Goal: Task Accomplishment & Management: Use online tool/utility

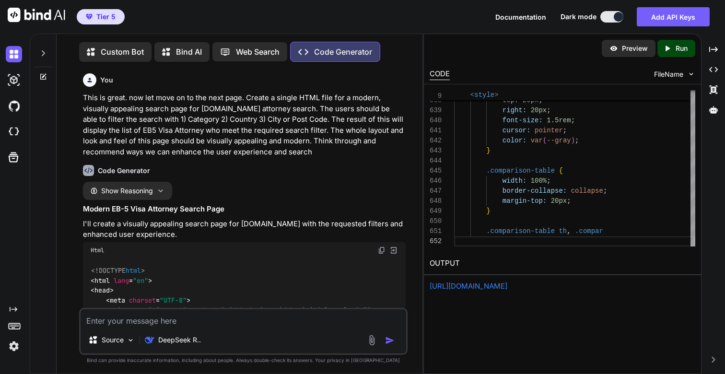
scroll to position [38701, 0]
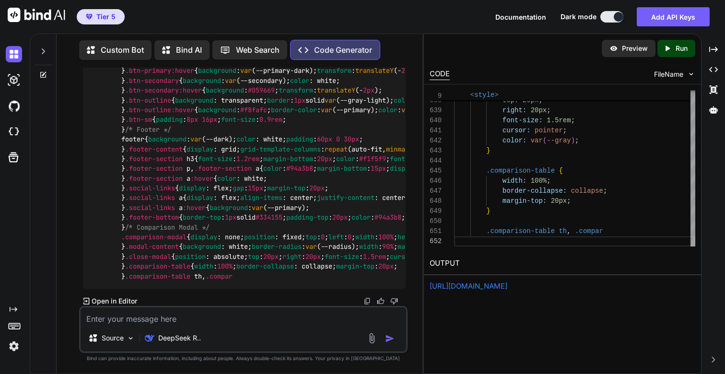
click at [507, 288] on link "[URL][DOMAIN_NAME]" at bounding box center [469, 286] width 78 height 9
click at [667, 49] on icon at bounding box center [668, 48] width 4 height 5
click at [502, 289] on link "[URL][DOMAIN_NAME]" at bounding box center [469, 286] width 78 height 9
click at [166, 322] on textarea at bounding box center [243, 315] width 325 height 17
type textarea "This is great. Now lets look at options to enhance the UI and UX"
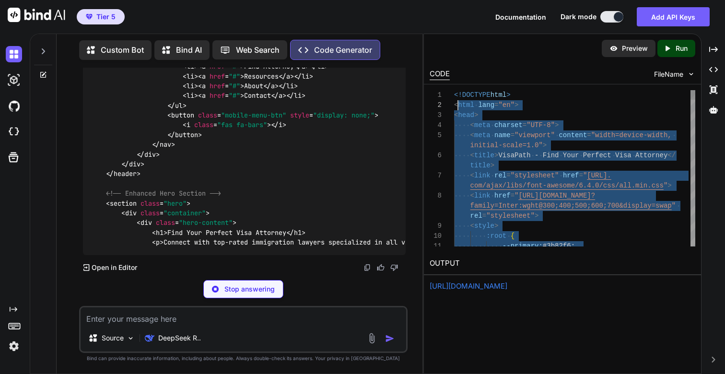
scroll to position [0, 0]
drag, startPoint x: 509, startPoint y: 236, endPoint x: 449, endPoint y: 95, distance: 152.4
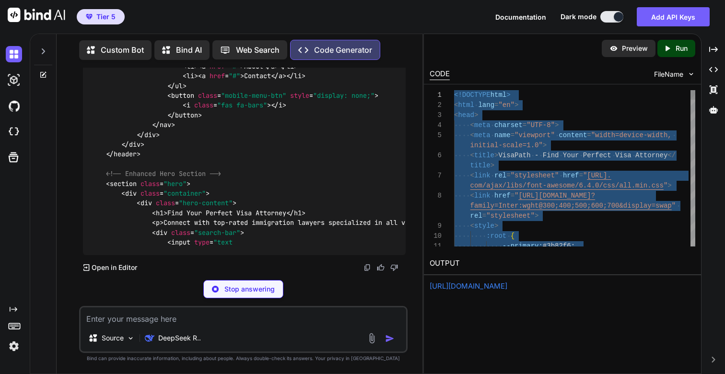
type textarea "<!DOCTYPE html> <html lang="en"> <head> <meta charset="UTF-8"> <meta name="view…"
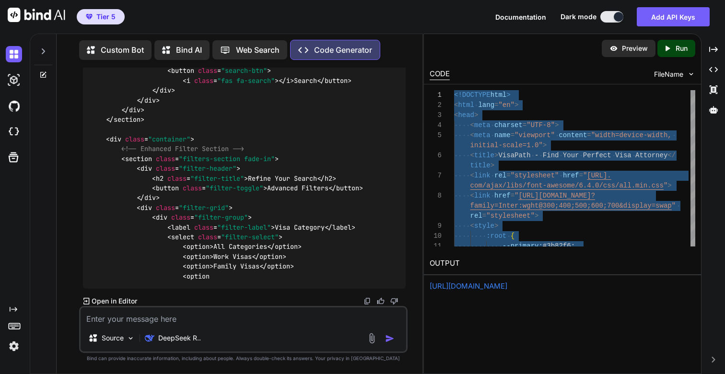
scroll to position [38966, 0]
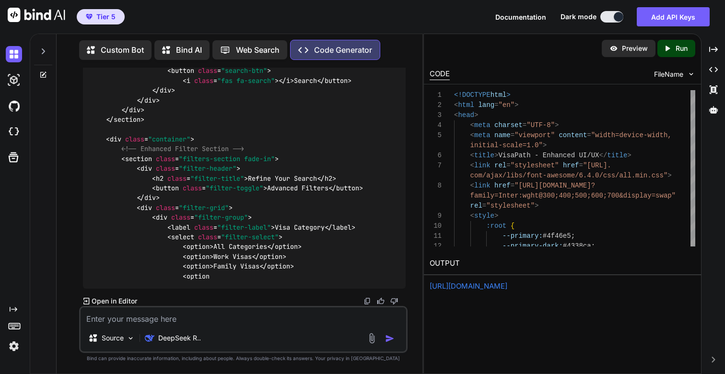
click at [674, 47] on icon "Created with Pixso." at bounding box center [669, 48] width 12 height 9
click at [498, 286] on link "[URL][DOMAIN_NAME]" at bounding box center [469, 286] width 78 height 9
click at [41, 47] on icon at bounding box center [43, 51] width 8 height 8
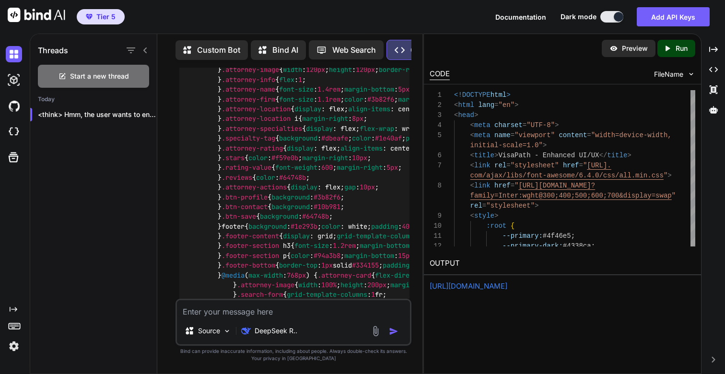
scroll to position [0, 0]
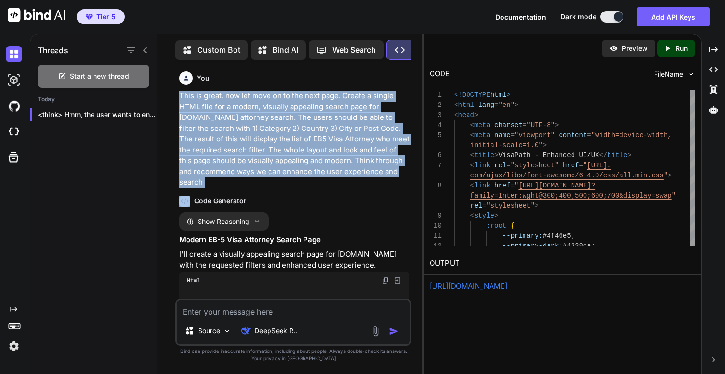
drag, startPoint x: 181, startPoint y: 96, endPoint x: 404, endPoint y: 179, distance: 237.7
click at [404, 179] on div "You This is great. now let move on to the next page. Create a single HTML file …" at bounding box center [294, 183] width 234 height 231
copy div "This is great. now let move on to the next page. Create a single HTML file for …"
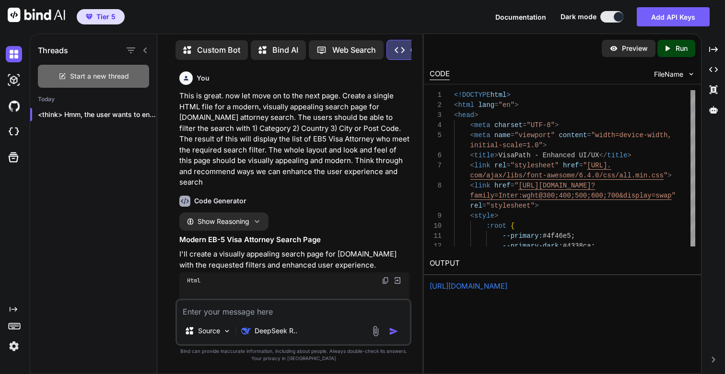
click at [91, 74] on span "Start a new thread" at bounding box center [99, 76] width 59 height 10
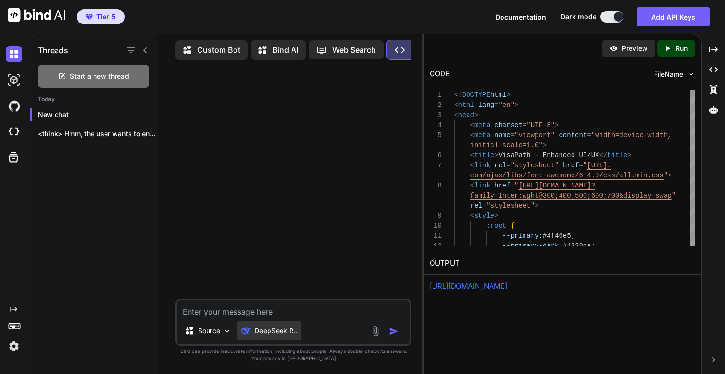
click at [288, 331] on p "DeepSeek R.." at bounding box center [276, 331] width 43 height 10
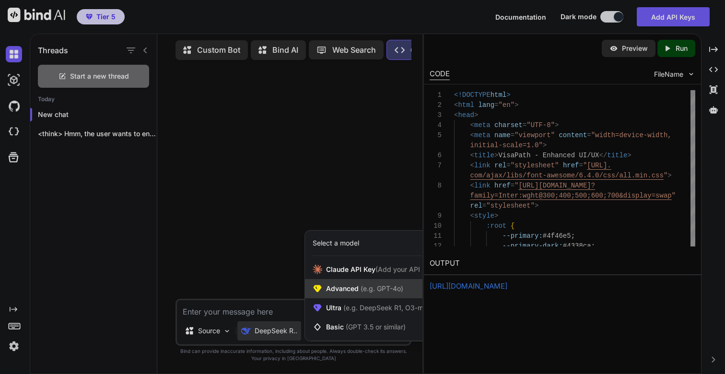
click at [345, 289] on span "Advanced (e.g. GPT-4o)" at bounding box center [364, 289] width 77 height 10
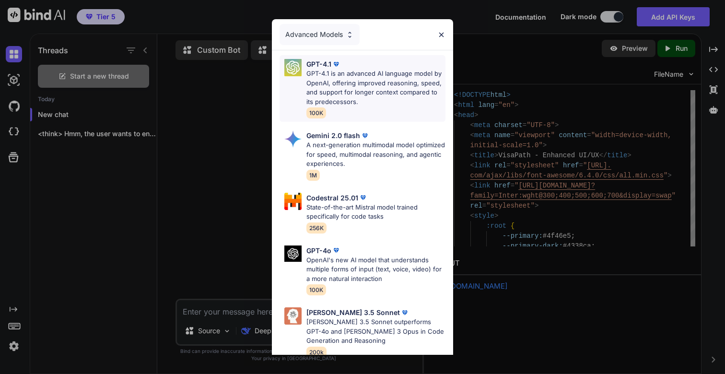
click at [356, 86] on p "GPT-4.1 is an advanced AI language model by OpenAI, offering improved reasoning…" at bounding box center [375, 87] width 139 height 37
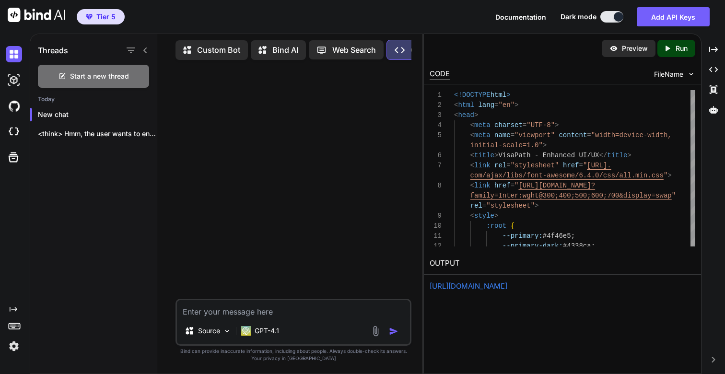
click at [230, 309] on textarea at bounding box center [293, 308] width 233 height 17
paste textarea "This is great. now let move on to the next page. Create a single HTML file for …"
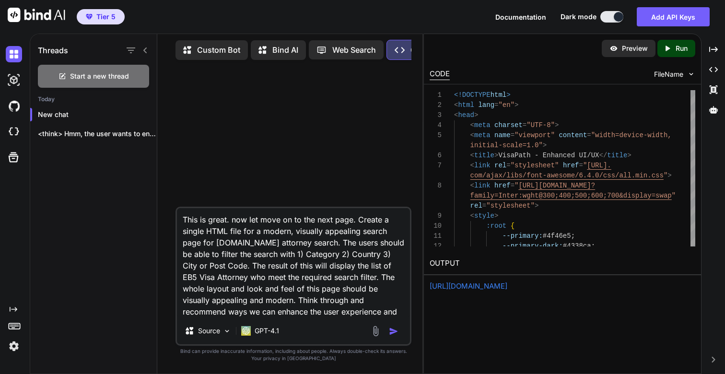
click at [359, 218] on textarea "This is great. now let move on to the next page. Create a single HTML file for …" at bounding box center [293, 262] width 233 height 109
type textarea "Create a single HTML file for a modern, visually appealing search page for [DOM…"
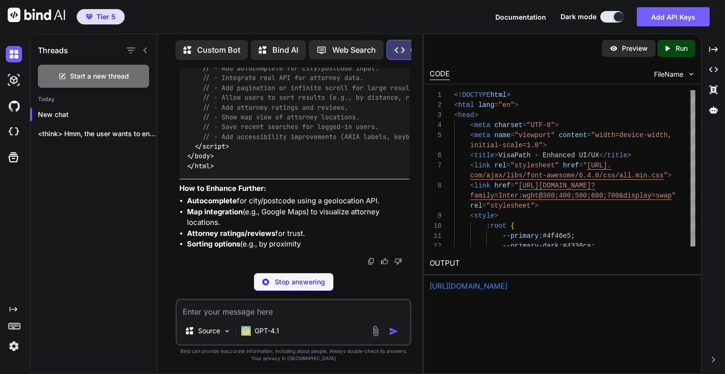
scroll to position [4282, 0]
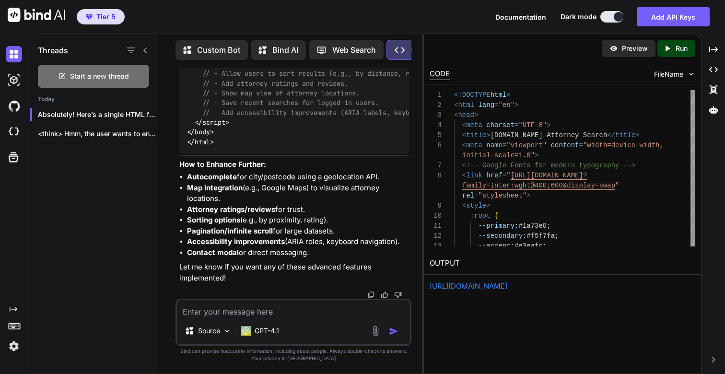
click at [680, 50] on p "Run" at bounding box center [682, 49] width 12 height 10
click at [482, 284] on link "[URL][DOMAIN_NAME]" at bounding box center [469, 286] width 78 height 9
click at [68, 132] on p "<think> Hmm, the user wants to enhance t..." at bounding box center [97, 134] width 119 height 10
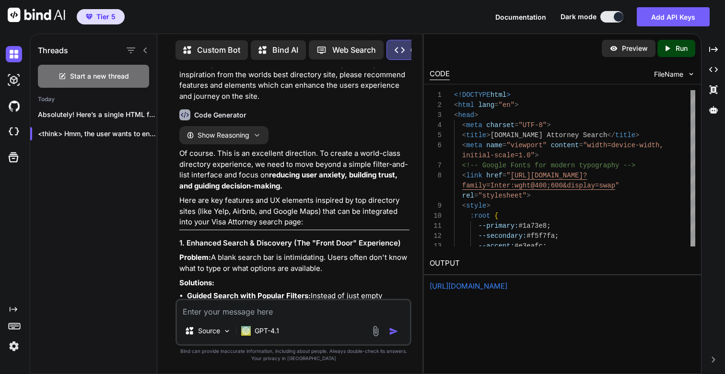
scroll to position [0, 0]
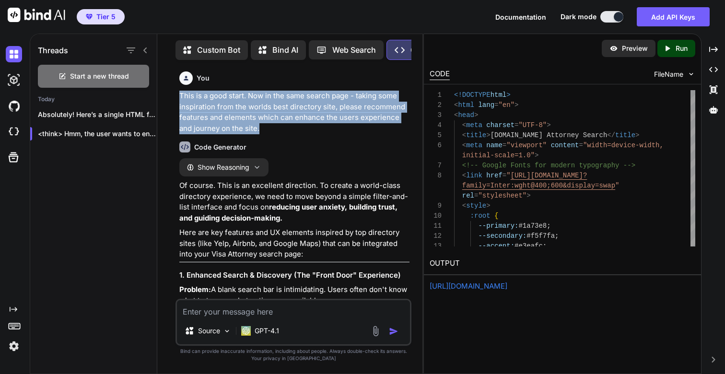
drag, startPoint x: 179, startPoint y: 94, endPoint x: 265, endPoint y: 125, distance: 90.7
click at [265, 125] on p "This is a good start. Now in the same search page - taking some inspiration fro…" at bounding box center [294, 112] width 230 height 43
copy p "This is a good start. Now in the same search page - taking some inspiration fro…"
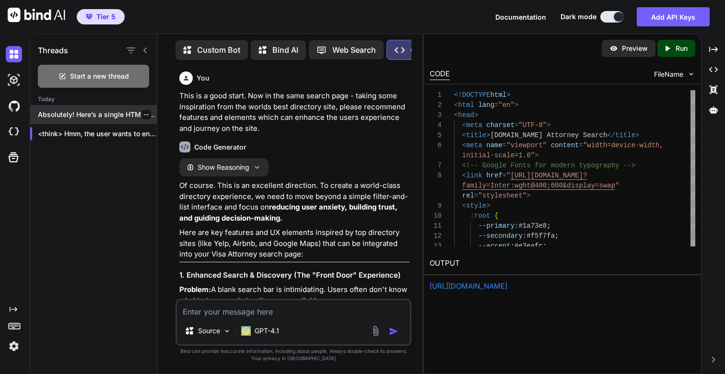
click at [103, 110] on p "Absolutely! Here’s a single HTML file fo..." at bounding box center [97, 115] width 119 height 10
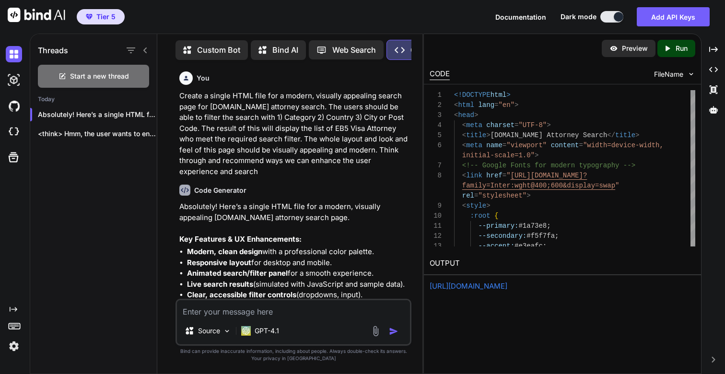
click at [279, 312] on textarea at bounding box center [293, 308] width 233 height 17
paste textarea "This is a good start. Now in the same search page - taking some inspiration fro…"
type textarea "This is a good start. Now in the same search page - taking some inspiration fro…"
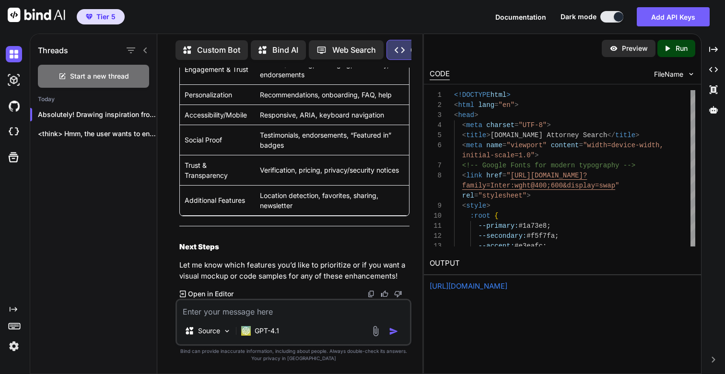
scroll to position [5773, 0]
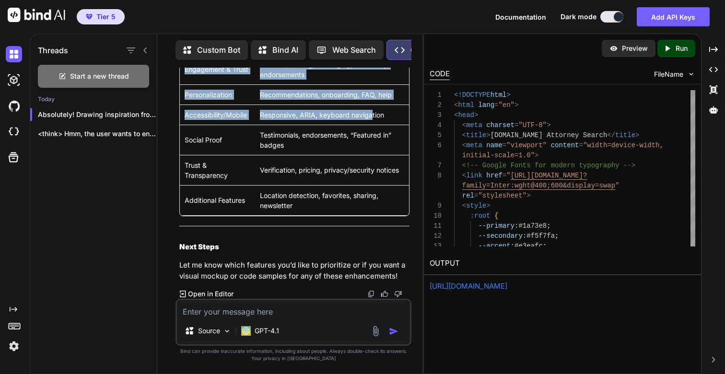
drag, startPoint x: 185, startPoint y: 131, endPoint x: 371, endPoint y: 270, distance: 232.0
click at [371, 215] on tbody "Smart Search Autocomplete, multi-select, saved searches, popular tags Profile R…" at bounding box center [294, 90] width 229 height 252
click at [348, 125] on td "Responsive, ARIA, keyboard navigation" at bounding box center [332, 115] width 154 height 20
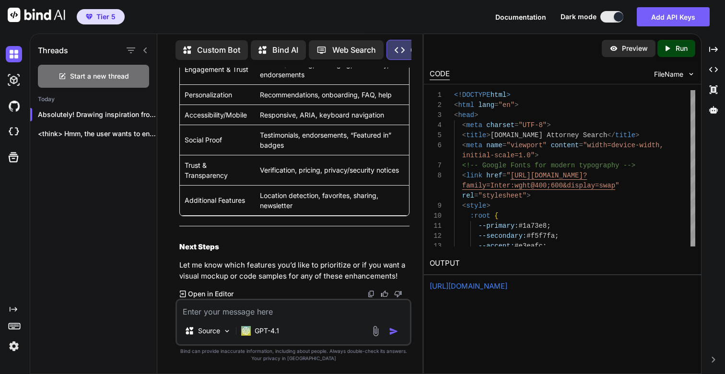
drag, startPoint x: 186, startPoint y: 98, endPoint x: 355, endPoint y: 171, distance: 184.1
click at [355, 171] on tbody "Smart Search Autocomplete, multi-select, saved searches, popular tags Profile R…" at bounding box center [294, 90] width 229 height 252
copy tbody "Smart Search Autocomplete, multi-select, saved searches, popular tags Profile R…"
click at [291, 311] on textarea at bounding box center [293, 308] width 233 height 17
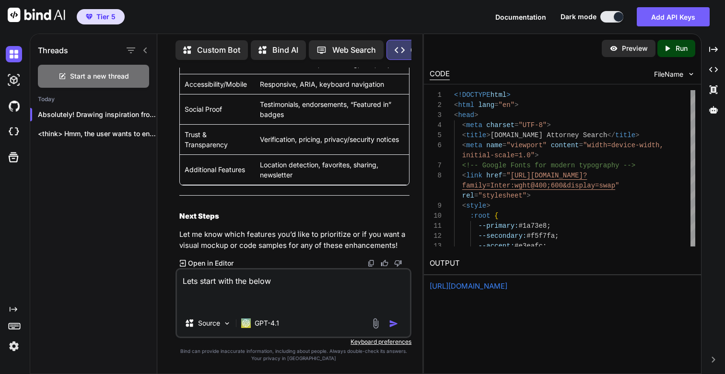
paste textarea "Smart Search Autocomplete, multi-select, saved searches, popular tags Profile R…"
type textarea "Lets start with the below Smart Search Autocomplete, multi-select, saved search…"
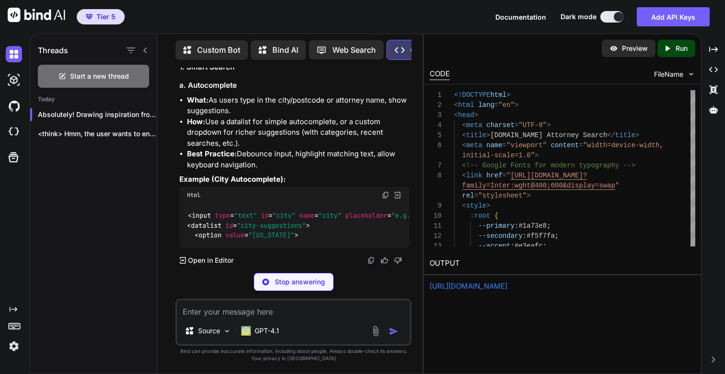
scroll to position [6326, 0]
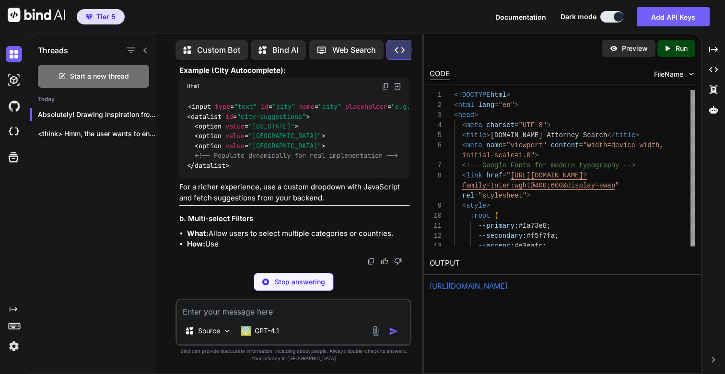
click at [507, 289] on link "[URL][DOMAIN_NAME]" at bounding box center [469, 286] width 78 height 9
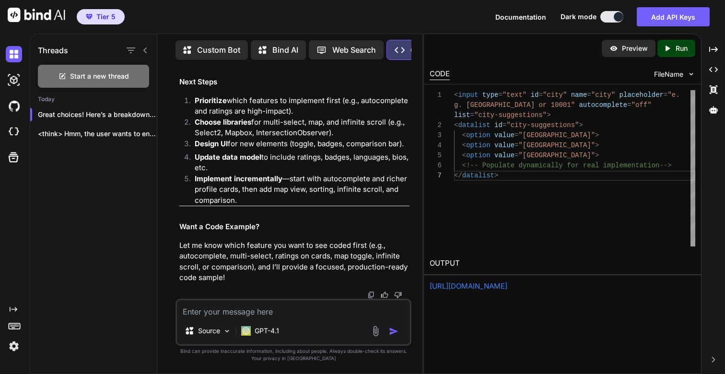
scroll to position [7992, 0]
click at [251, 308] on textarea at bounding box center [293, 308] width 233 height 17
type textarea "Great please make these enhancments and update the HTML"
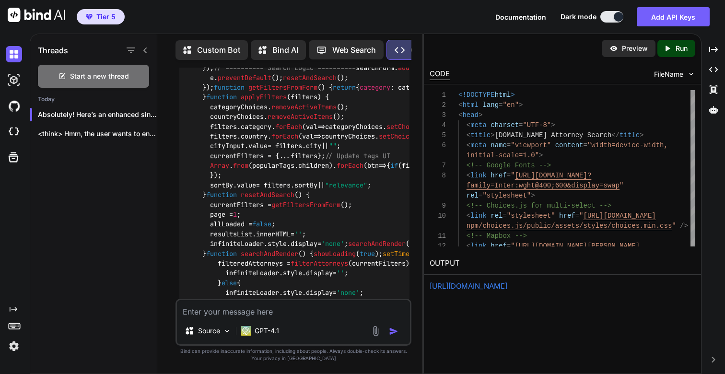
scroll to position [8993, 0]
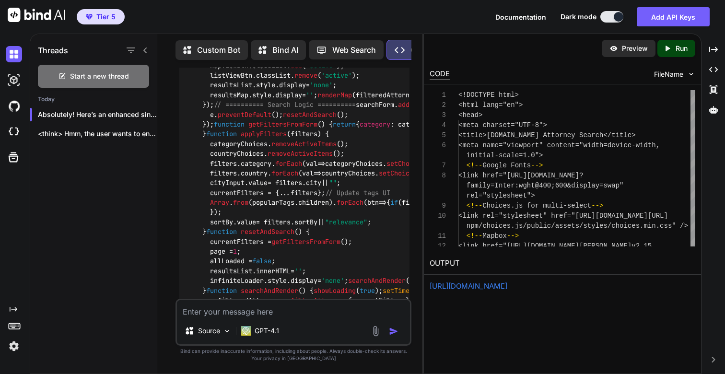
click at [679, 48] on p "Run" at bounding box center [682, 49] width 12 height 10
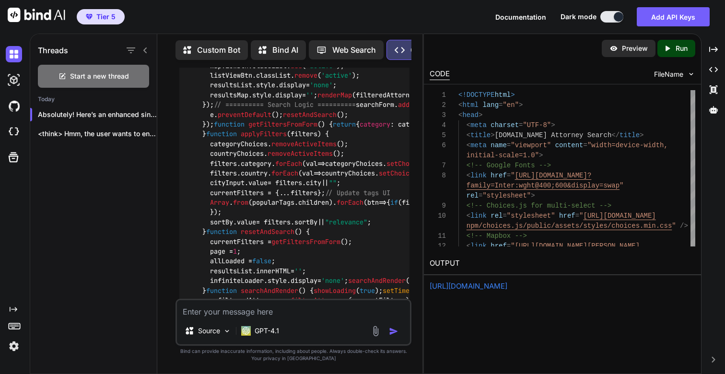
click at [484, 285] on link "[URL][DOMAIN_NAME]" at bounding box center [469, 286] width 78 height 9
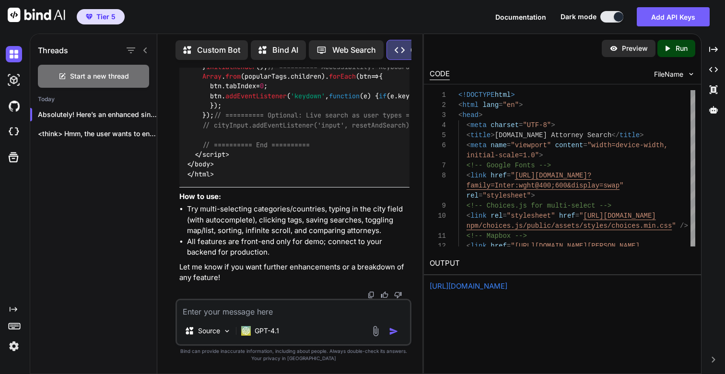
scroll to position [11182, 0]
click at [507, 287] on link "[URL][DOMAIN_NAME]" at bounding box center [469, 286] width 78 height 9
click at [81, 129] on p "<think> Hmm, the user wants to enhance t..." at bounding box center [97, 134] width 119 height 10
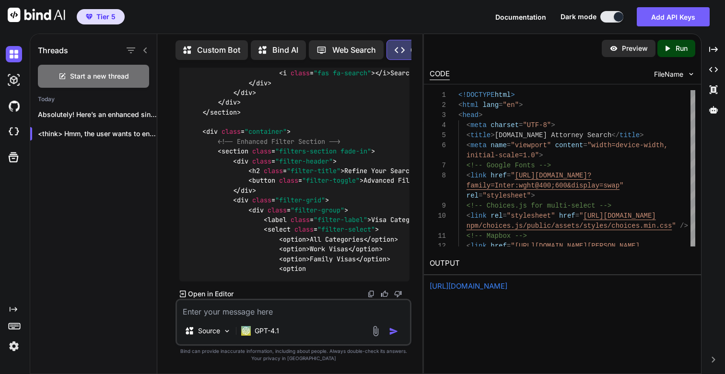
scroll to position [10706, 0]
click at [303, 319] on div "Source GPT-4.1" at bounding box center [294, 322] width 236 height 47
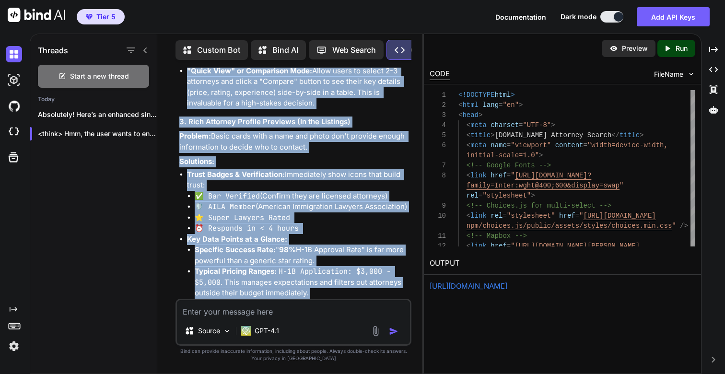
scroll to position [679, 0]
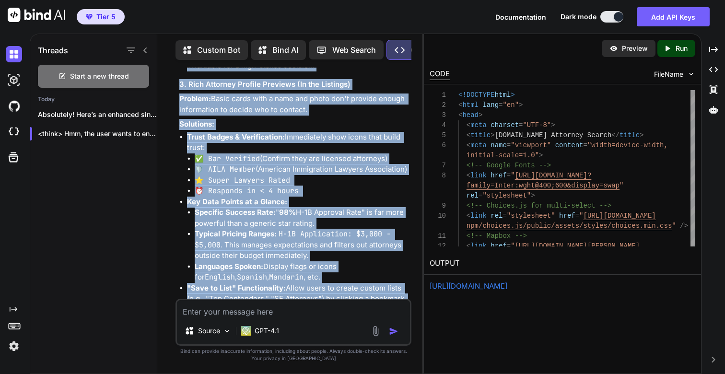
drag, startPoint x: 180, startPoint y: 133, endPoint x: 352, endPoint y: 286, distance: 229.3
click at [352, 286] on div "Of course. This is an excellent direction. To create a world-class directory ex…" at bounding box center [294, 280] width 230 height 1556
copy div "1. Enhanced Search & Discovery (The "Front Door" Experience) Problem: A blank s…"
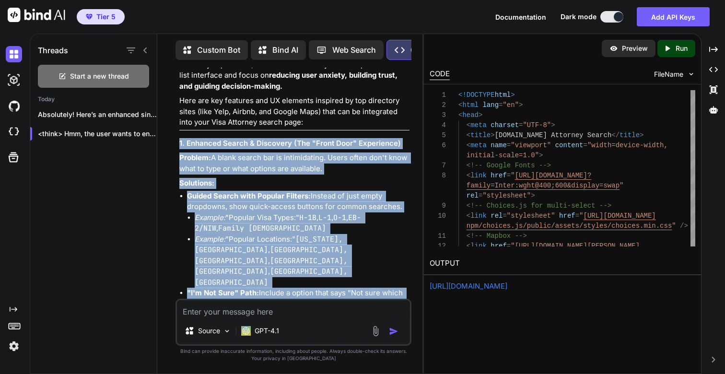
scroll to position [127, 0]
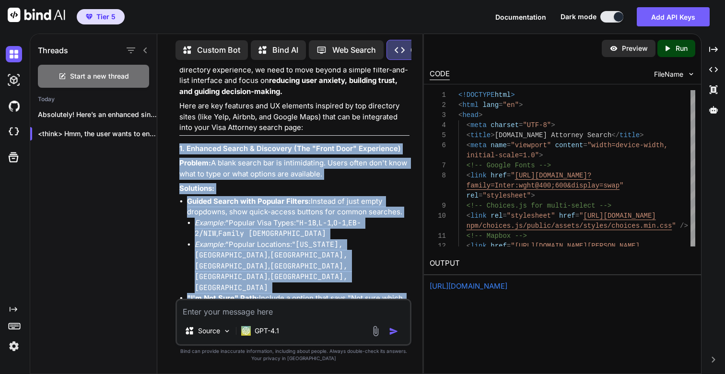
drag, startPoint x: 288, startPoint y: 238, endPoint x: 177, endPoint y: 146, distance: 144.1
click at [177, 146] on div "You This is a good start. Now in the same search page - taking some inspiration…" at bounding box center [294, 183] width 234 height 231
copy div "1. Enhanced Search & Discovery (The "Front Door" Experience) Problem: A blank s…"
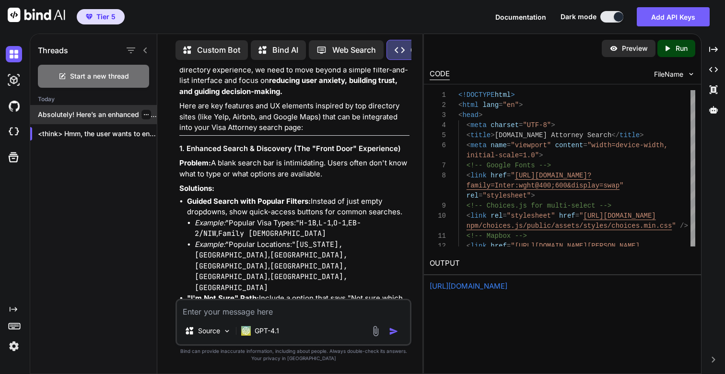
click at [69, 110] on p "Absolutely! Here’s an enhanced single HT..." at bounding box center [97, 115] width 119 height 10
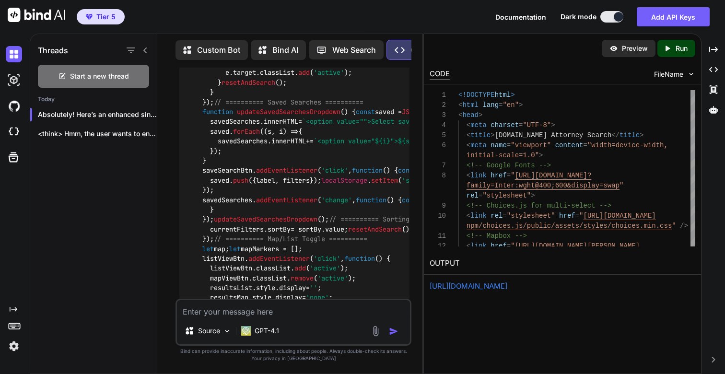
scroll to position [8744, 0]
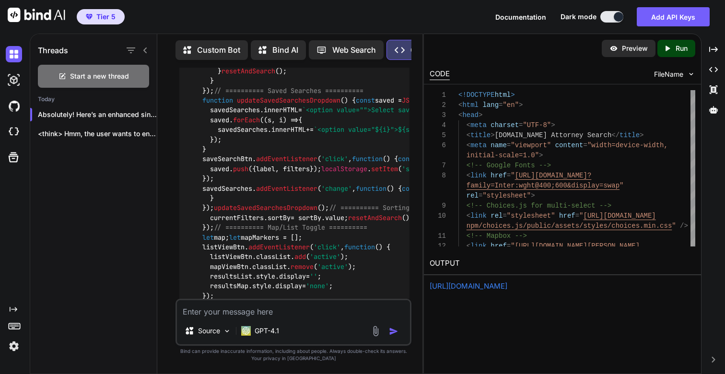
click at [333, 309] on textarea at bounding box center [293, 308] width 233 height 17
paste textarea "Enhanced Search & Discovery (The "Front Door" Experience) Problem: A blank sear…"
type textarea "Enhanced Search & Discovery (The "Front Door" Experience) Problem: A blank sear…"
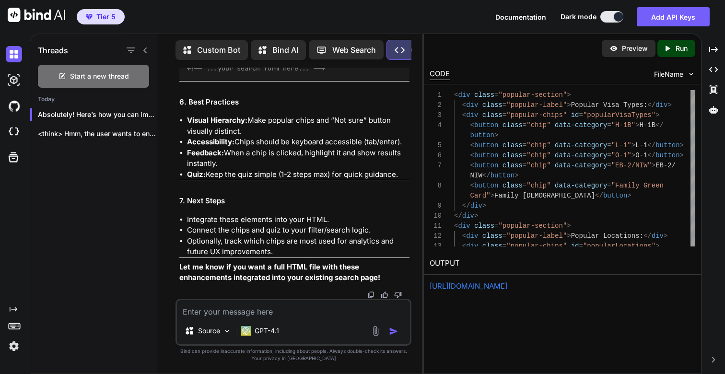
scroll to position [23486, 0]
click at [207, 314] on textarea at bounding box center [293, 308] width 233 height 17
type textarea "Yes please generate the full HTML"
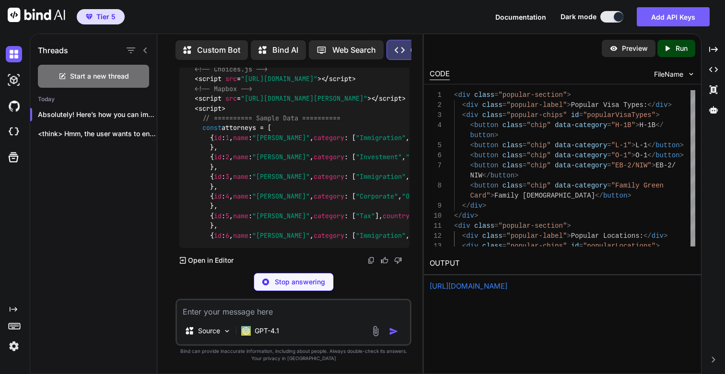
scroll to position [30869, 0]
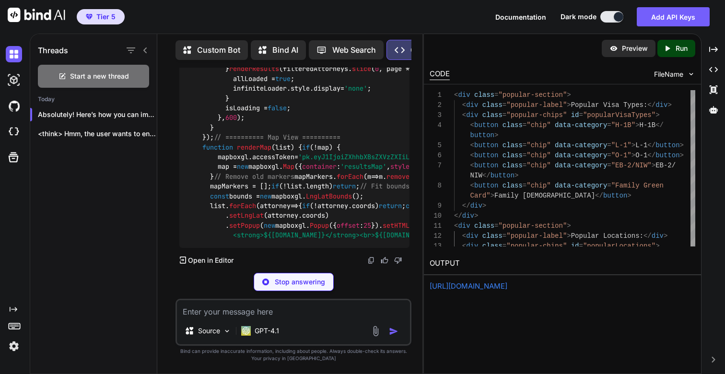
scroll to position [35507, 0]
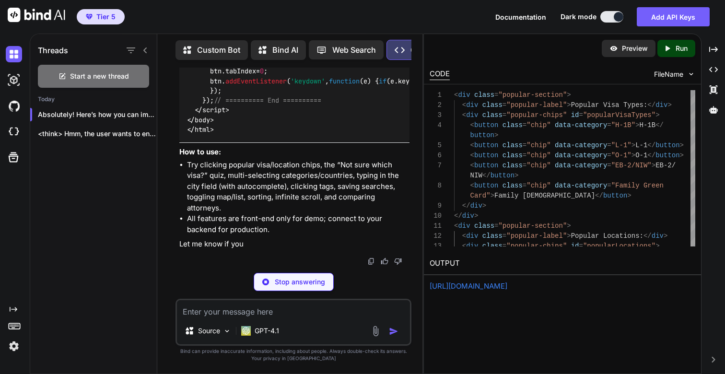
type textarea "x"
type textarea "if (e.key === 'Enter' || e.key === ' ') btn.click(); }); }); // ========== End …"
type textarea "x"
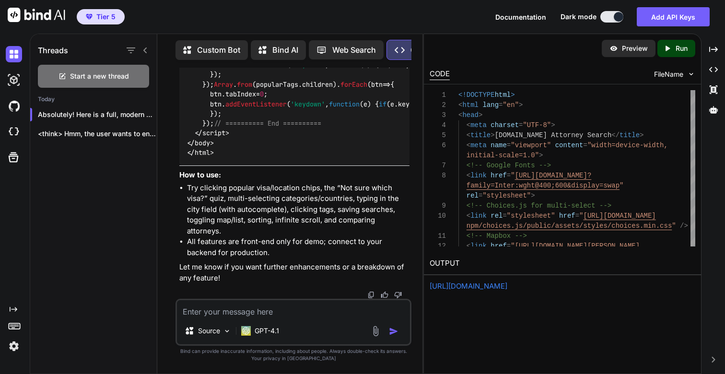
scroll to position [23933, 0]
type textarea "if (e.key === 'Enter' || e.key === ' ') btn.click(); }); }); // ========== End …"
click at [686, 48] on p "Run" at bounding box center [682, 49] width 12 height 10
click at [471, 286] on link "https://app.onecompiler.com/43uf2sa46_43uf9nhfc" at bounding box center [469, 286] width 78 height 9
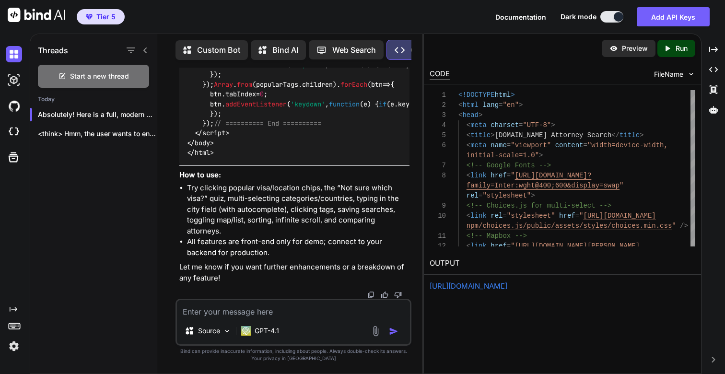
click at [288, 313] on textarea at bounding box center [293, 308] width 233 height 17
paste textarea "Intelligent Filtering & Results Management Problem: Users get overwhelmed by to…"
type textarea "Intelligent Filtering & Results Management Problem: Users get overwhelmed by to…"
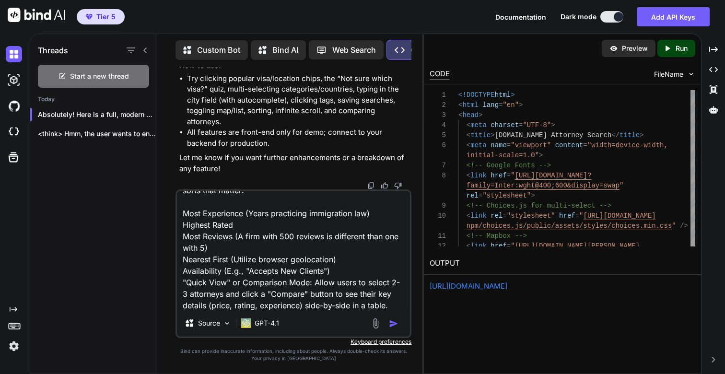
type textarea "x"
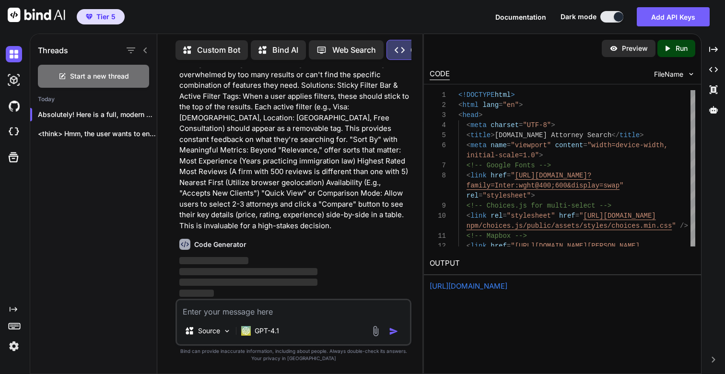
scroll to position [37445, 0]
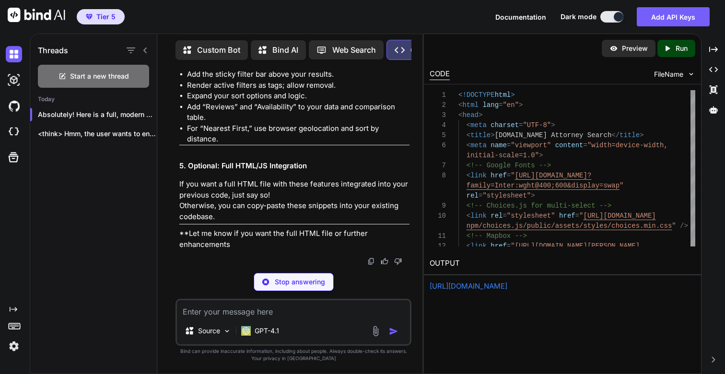
type textarea "x"
type textarea "<div id="stickyFilters" class="sticky-filters"> <!-- Active filter tags will be…"
type textarea "x"
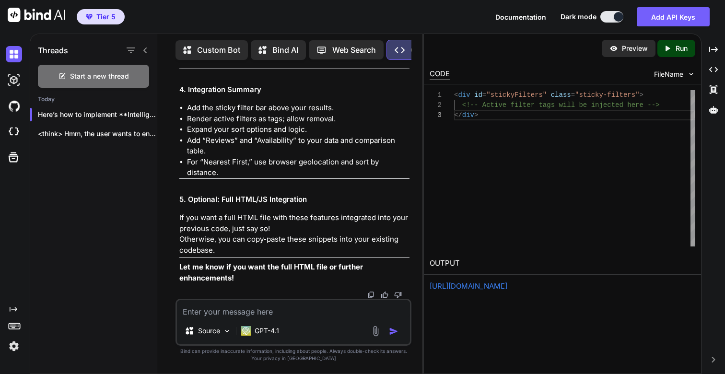
scroll to position [40122, 0]
type textarea "Y"
type textarea "x"
type textarea "Ye"
type textarea "x"
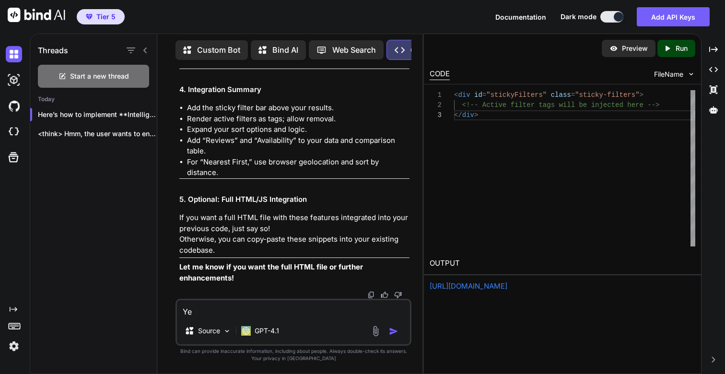
type textarea "Yes"
type textarea "x"
type textarea "Yes"
type textarea "x"
type textarea "Yes p"
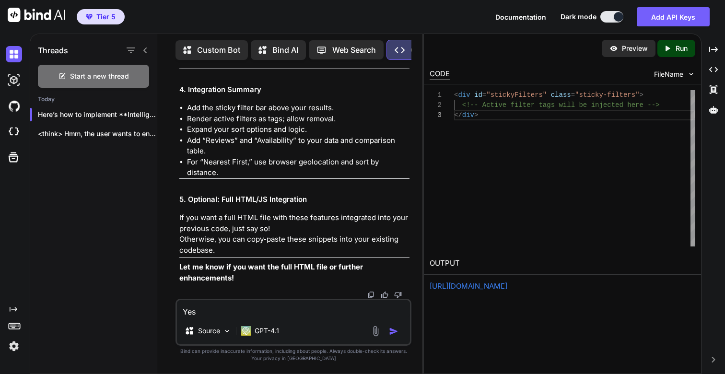
type textarea "x"
type textarea "Yes pl"
type textarea "x"
type textarea "Yes ple"
type textarea "x"
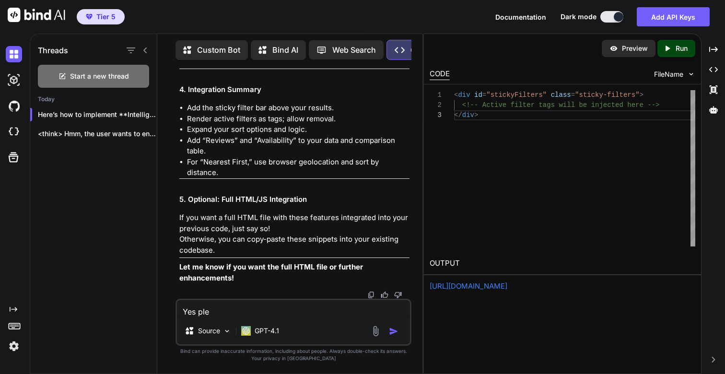
type textarea "Yes plea"
type textarea "x"
type textarea "Yes pleas"
type textarea "x"
type textarea "Yes please"
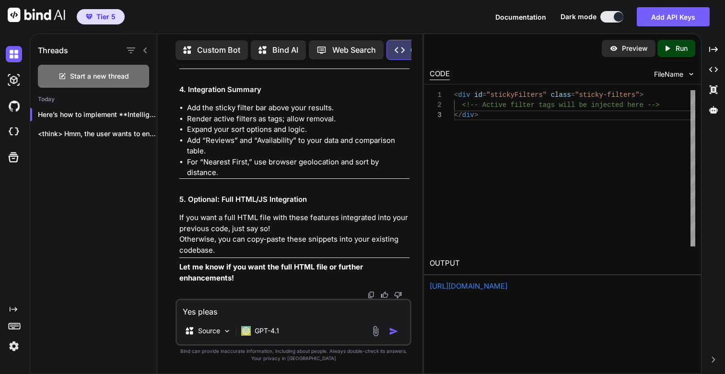
type textarea "x"
type textarea "Yes please"
type textarea "x"
type textarea "Yes please p"
type textarea "x"
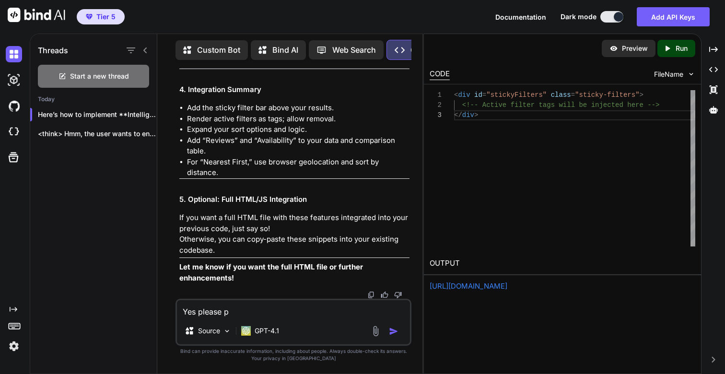
type textarea "Yes please pr"
type textarea "x"
type textarea "Yes please pro"
type textarea "x"
type textarea "Yes please prov"
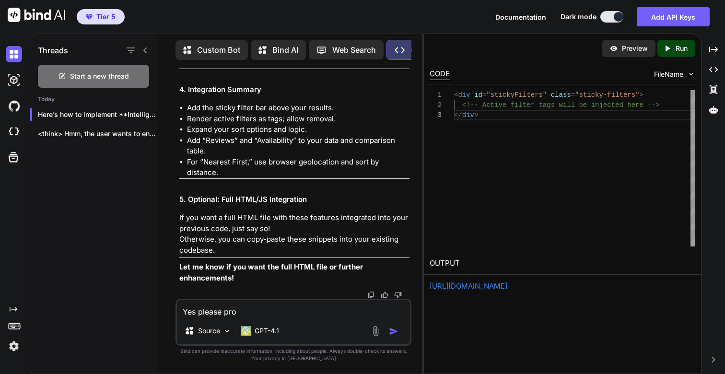
type textarea "x"
type textarea "Yes please provi"
type textarea "x"
type textarea "Yes please prov"
type textarea "x"
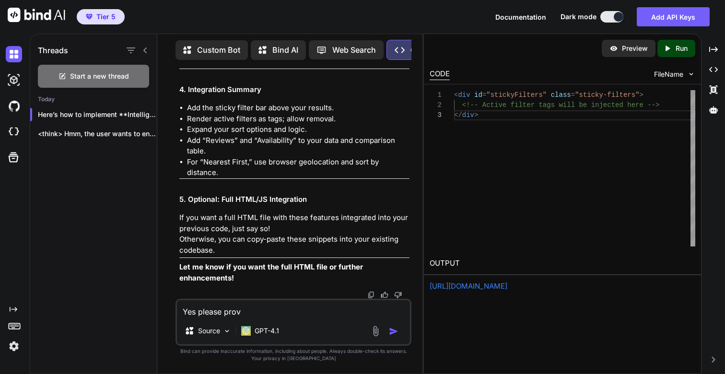
type textarea "Yes please pro"
type textarea "x"
type textarea "Yes please pr"
type textarea "x"
type textarea "Yes please p"
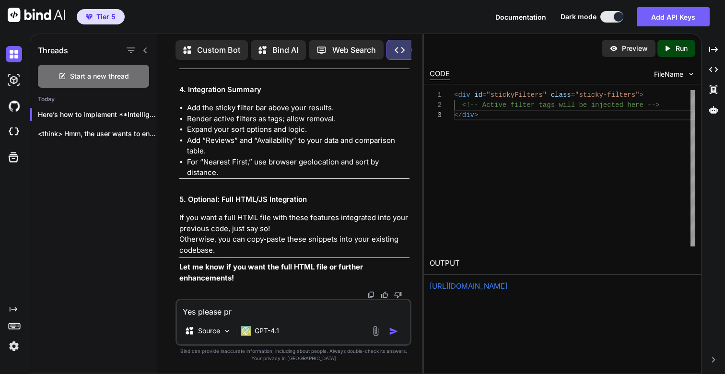
type textarea "x"
type textarea "Yes please"
type textarea "x"
type textarea "Yes please m"
type textarea "x"
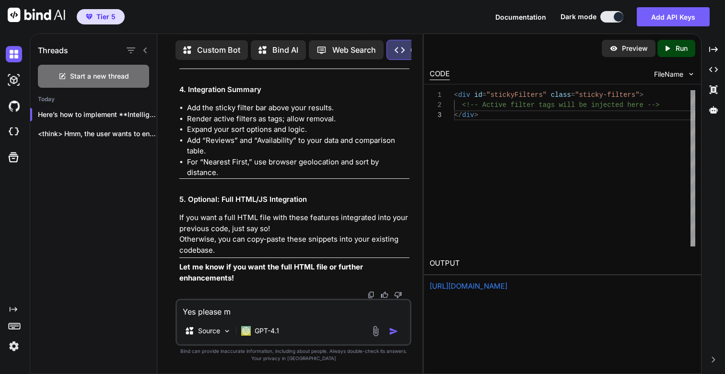
type textarea "Yes please ma"
type textarea "x"
type textarea "Yes please mak"
type textarea "x"
type textarea "Yes please make"
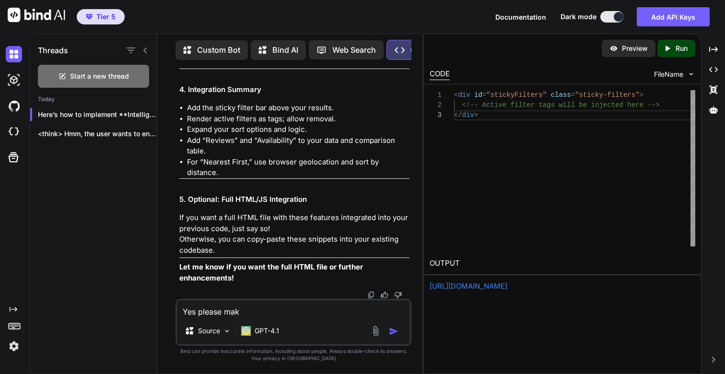
type textarea "x"
type textarea "Yes please make"
type textarea "x"
type textarea "Yes please make t"
type textarea "x"
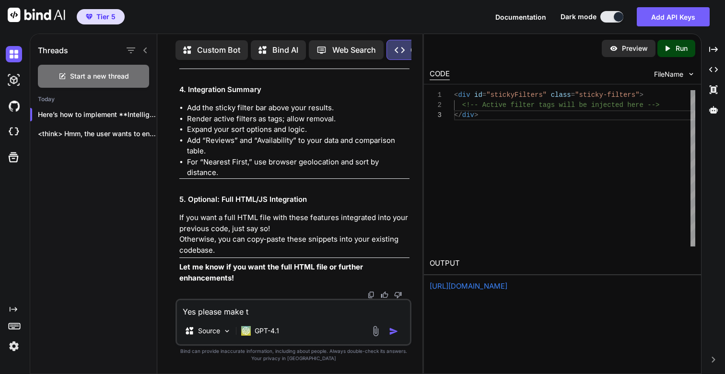
type textarea "Yes please make th"
type textarea "x"
type textarea "Yes please make the"
type textarea "x"
type textarea "Yes please make the"
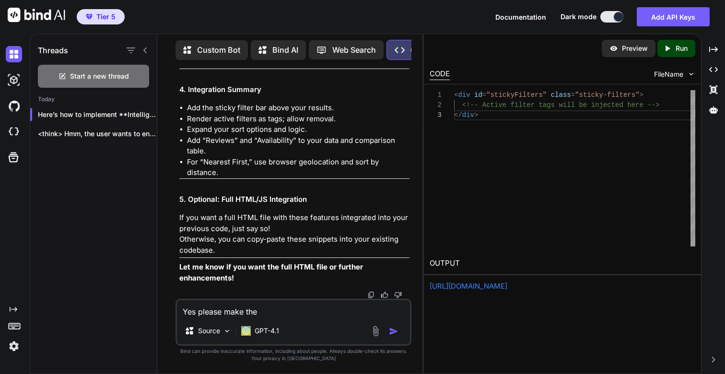
type textarea "x"
type textarea "Yes please make the r"
type textarea "x"
type textarea "Yes please make the re"
type textarea "x"
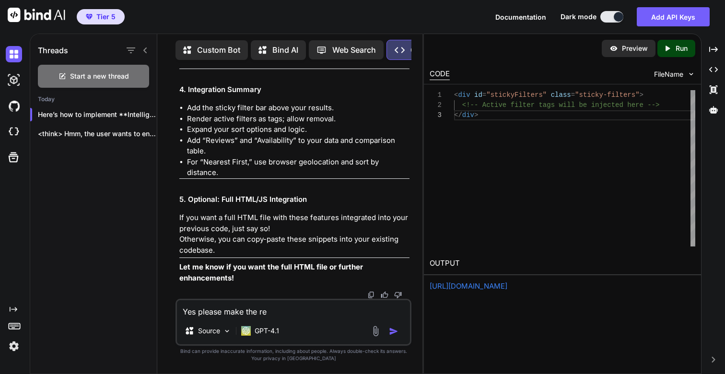
type textarea "Yes please make the reu"
type textarea "x"
type textarea "Yes please make the reui"
type textarea "x"
type textarea "Yes please make the reuir"
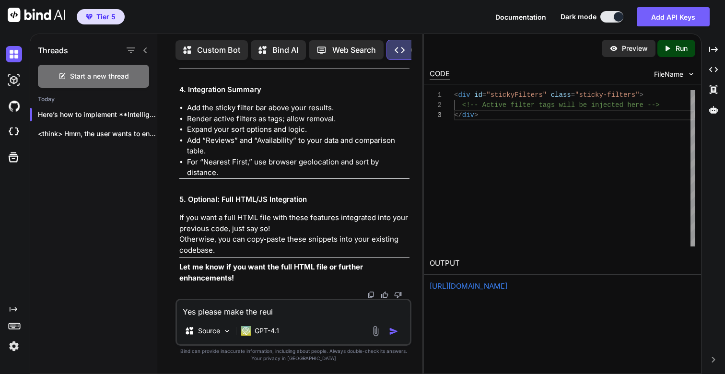
type textarea "x"
type textarea "Yes please make the reuire"
type textarea "x"
type textarea "Yes please make the reuir"
type textarea "x"
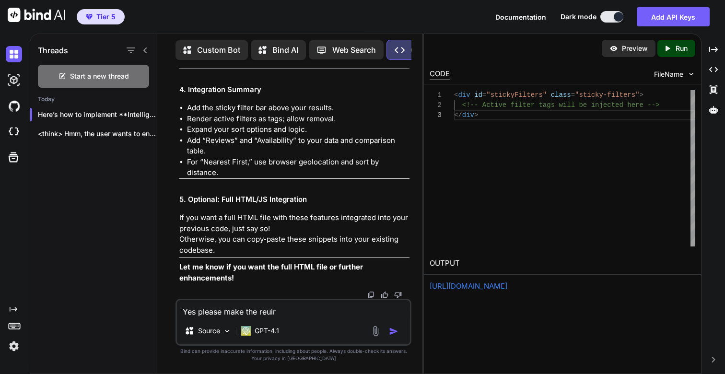
type textarea "Yes please make the reui"
type textarea "x"
type textarea "Yes please make the reu"
type textarea "x"
type textarea "Yes please make the re"
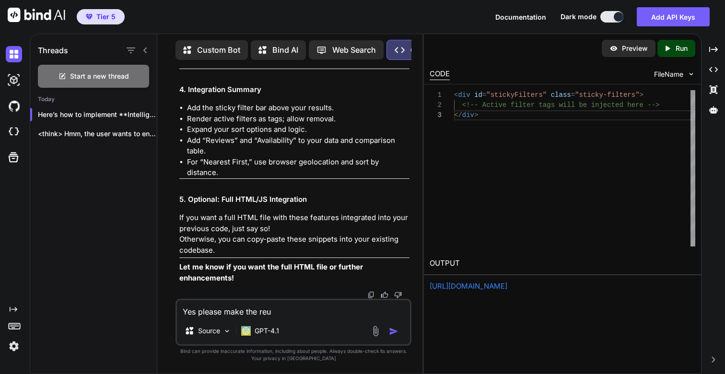
type textarea "x"
type textarea "Yes please make the r"
type textarea "x"
type textarea "Yes please make the"
type textarea "x"
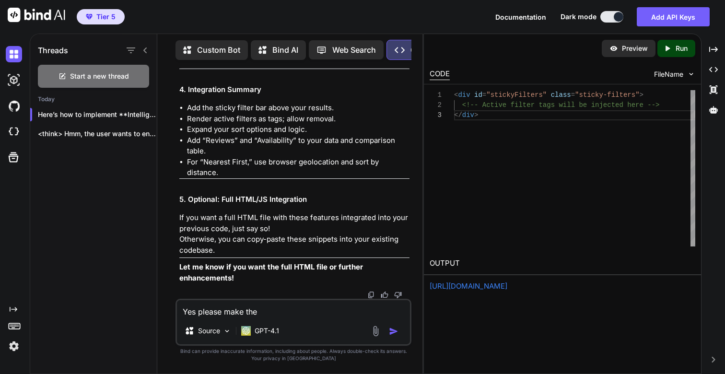
type textarea "Yes please make the r"
type textarea "x"
type textarea "Yes please make the re"
type textarea "x"
type textarea "Yes please make the req"
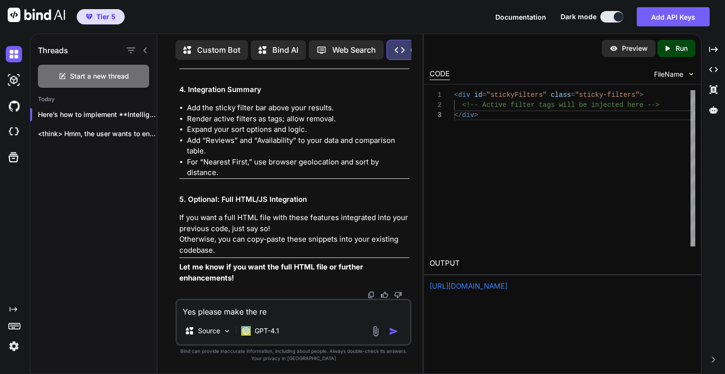
type textarea "x"
type textarea "Yes please make the requ"
type textarea "x"
type textarea "Yes please make the requi"
type textarea "x"
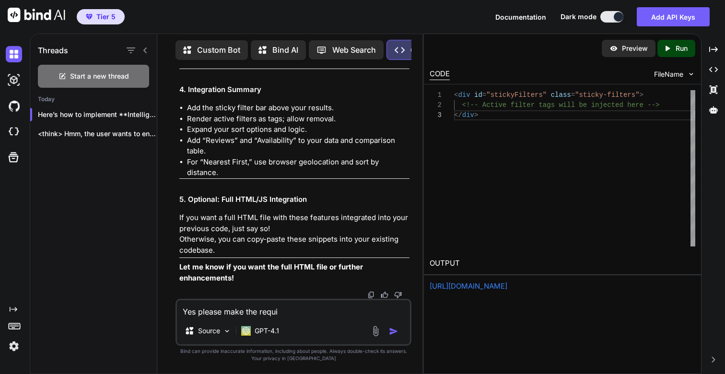
type textarea "Yes please make the requir"
type textarea "x"
type textarea "Yes please make the require"
type textarea "x"
type textarea "Yes please make the required"
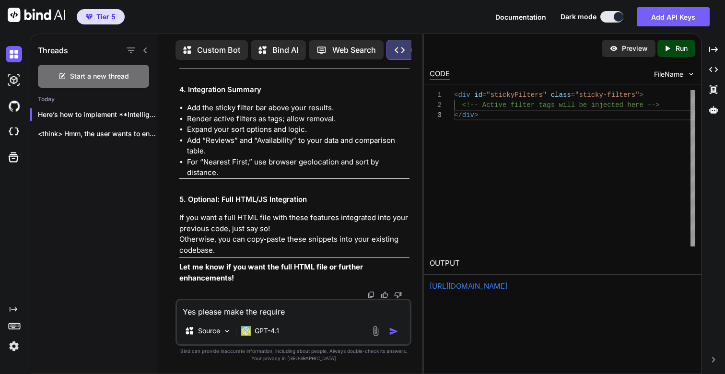
type textarea "x"
type textarea "Yes please make the required"
type textarea "x"
type textarea "Yes please make the required u"
type textarea "x"
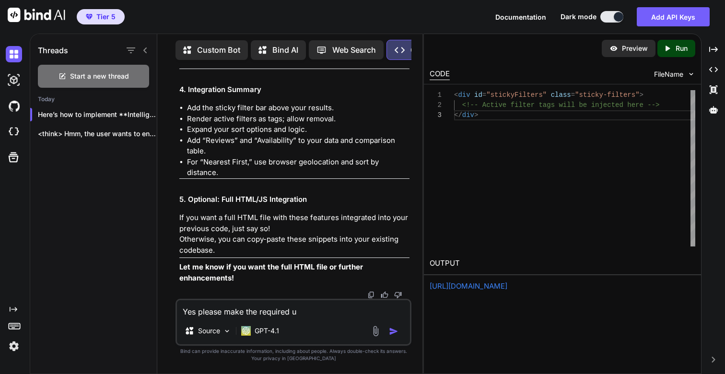
type textarea "Yes please make the required up"
type textarea "x"
type textarea "Yes please make the required upd"
type textarea "x"
type textarea "Yes please make the required upda"
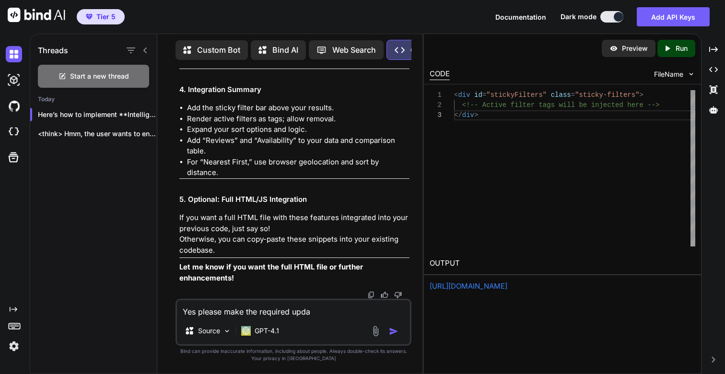
type textarea "x"
type textarea "Yes please make the required updat"
type textarea "x"
type textarea "Yes please make the required updats"
type textarea "x"
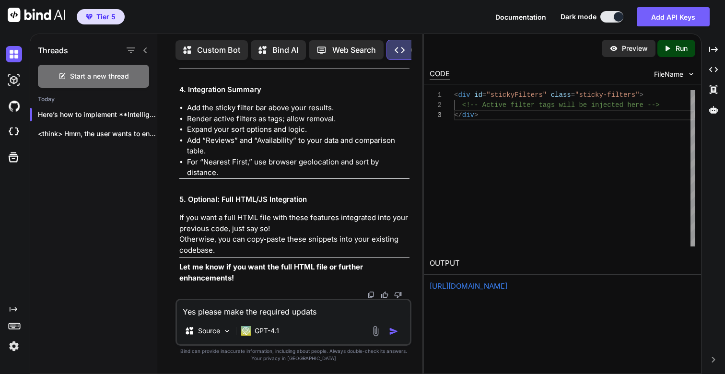
type textarea "Yes please make the required updats"
type textarea "x"
type textarea "Yes please make the required updats"
type textarea "x"
type textarea "Yes please make the required updat"
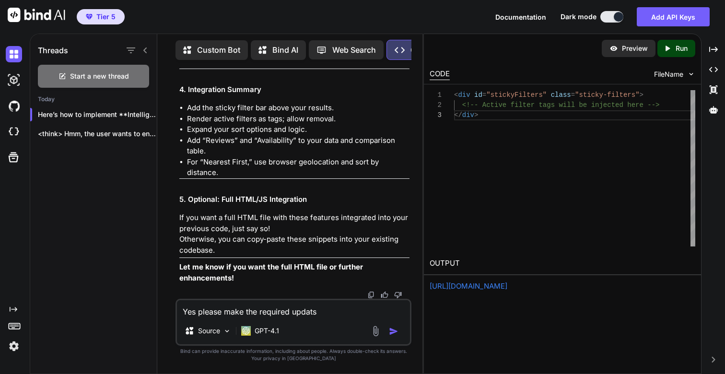
type textarea "x"
type textarea "Yes please make the required update"
type textarea "x"
type textarea "Yes please make the required updates"
type textarea "x"
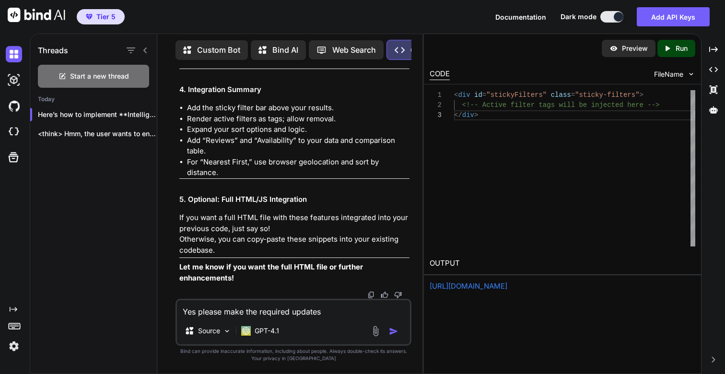
type textarea "Yes please make the required updates"
type textarea "x"
type textarea "Yes please make the required updates a"
type textarea "x"
type textarea "Yes please make the required updates an"
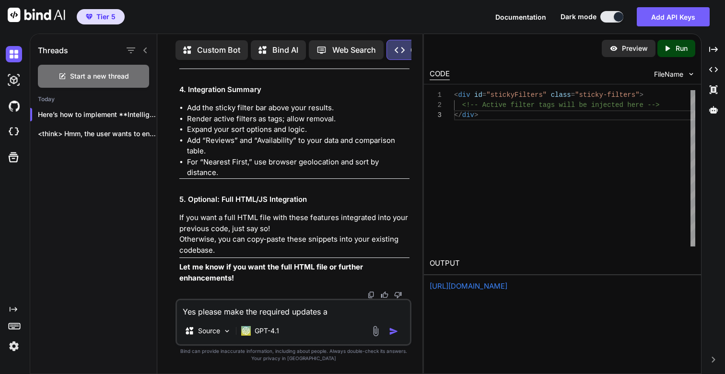
type textarea "x"
type textarea "Yes please make the required updates and"
type textarea "x"
type textarea "Yes please make the required updates and"
type textarea "x"
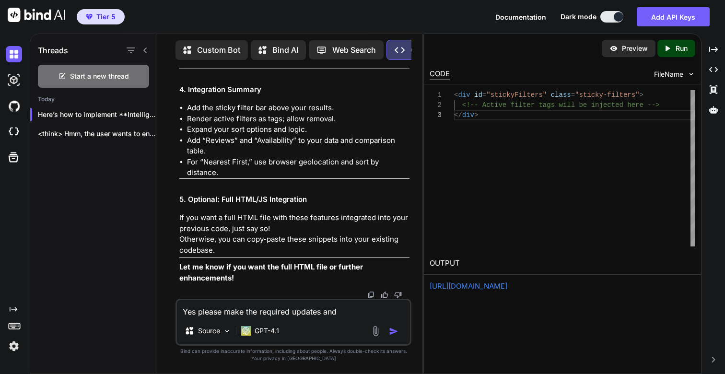
type textarea "Yes please make the required updates and c"
type textarea "x"
type textarea "Yes please make the required updates and ch"
type textarea "x"
type textarea "Yes please make the required updates and cha"
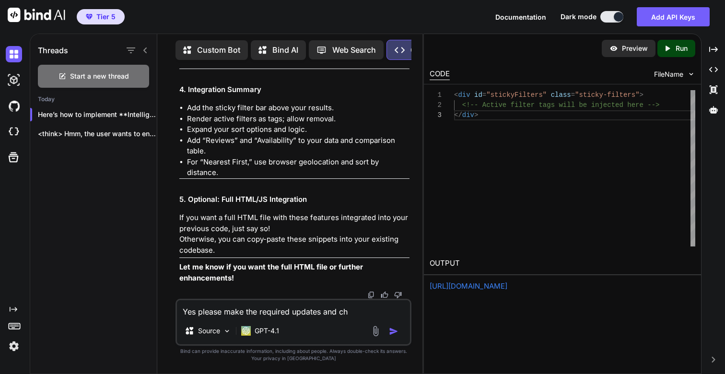
type textarea "x"
type textarea "Yes please make the required updates and chan"
type textarea "x"
type textarea "Yes please make the required updates and chang"
type textarea "x"
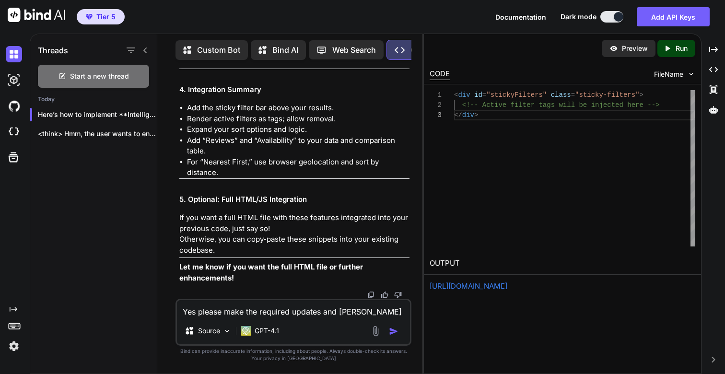
type textarea "Yes please make the required updates and change"
type textarea "x"
type textarea "Yes please make the required updates and change"
type textarea "x"
type textarea "Yes please make the required updates and change a"
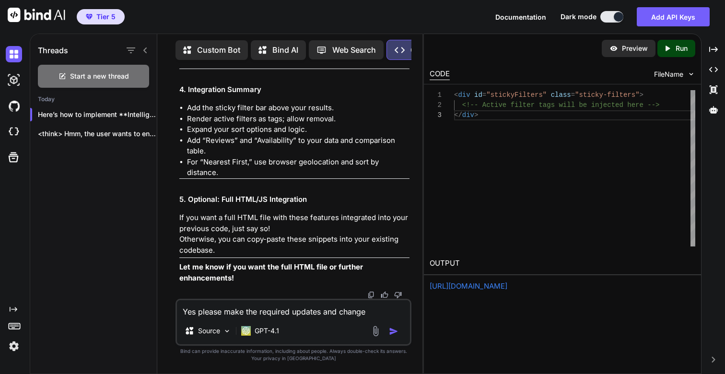
type textarea "x"
type textarea "Yes please make the required updates and change an"
type textarea "x"
type textarea "Yes please make the required updates and change and"
type textarea "x"
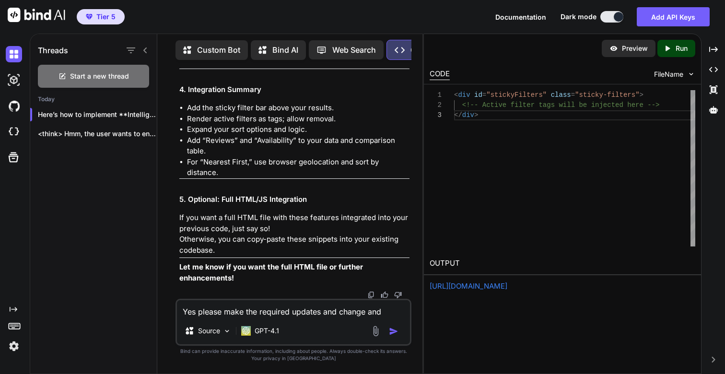
type textarea "Yes please make the required updates and change and"
type textarea "x"
type textarea "Yes please make the required updates and change and p"
type textarea "x"
type textarea "Yes please make the required updates and change and pr"
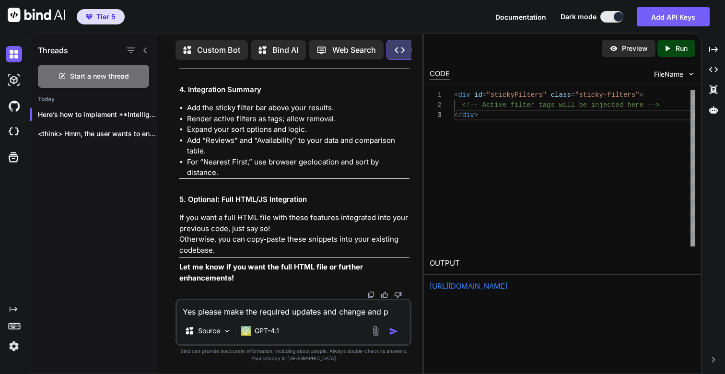
type textarea "x"
type textarea "Yes please make the required updates and change and pro"
type textarea "x"
type textarea "Yes please make the required updates and change and prov"
type textarea "x"
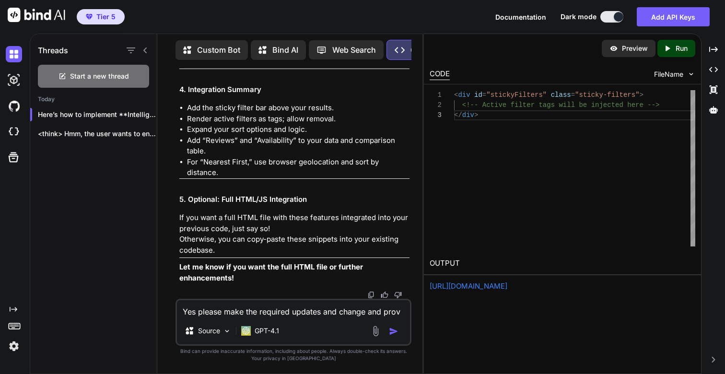
type textarea "Yes please make the required updates and change and provi"
type textarea "x"
type textarea "Yes please make the required updates and change and provid"
type textarea "x"
type textarea "Yes please make the required updates and change and provide"
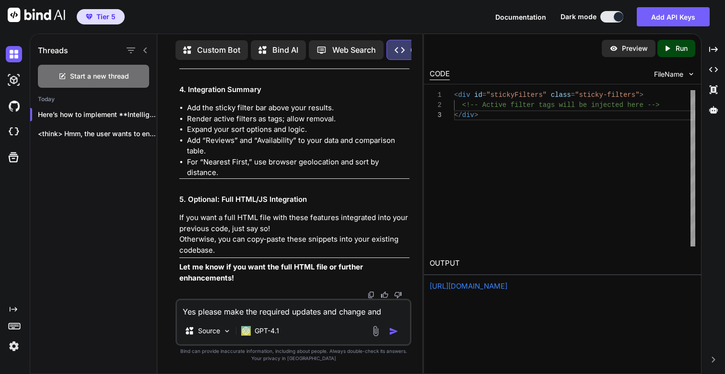
type textarea "x"
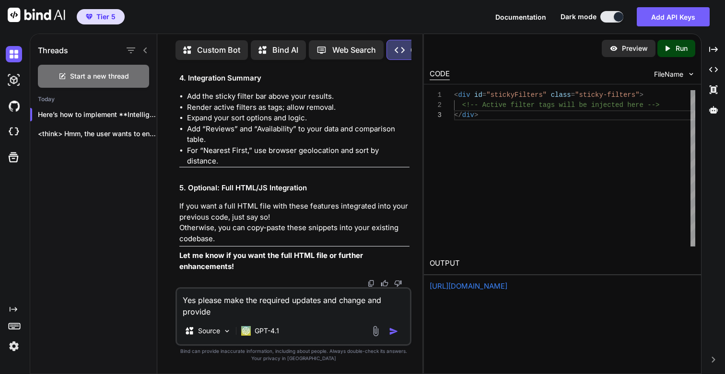
type textarea "Yes please make the required updates and change and provide"
type textarea "x"
type textarea "Yes please make the required updates and change and provide m"
type textarea "x"
type textarea "Yes please make the required updates and change and provide me"
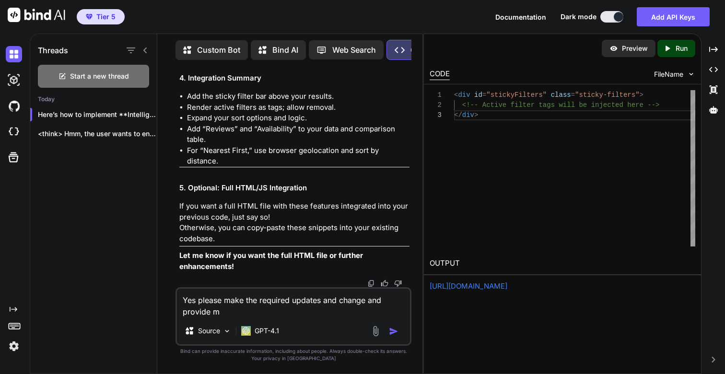
type textarea "x"
type textarea "Yes please make the required updates and change and provide me"
type textarea "x"
type textarea "Yes please make the required updates and change and provide me w"
type textarea "x"
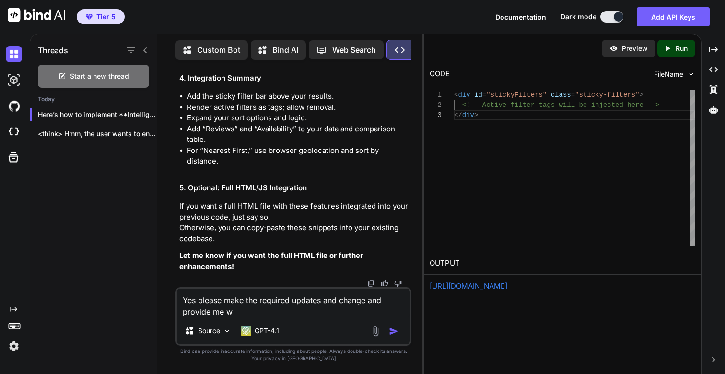
type textarea "Yes please make the required updates and change and provide me wi"
type textarea "x"
type textarea "Yes please make the required updates and change and provide me wit"
type textarea "x"
type textarea "Yes please make the required updates and change and provide me with"
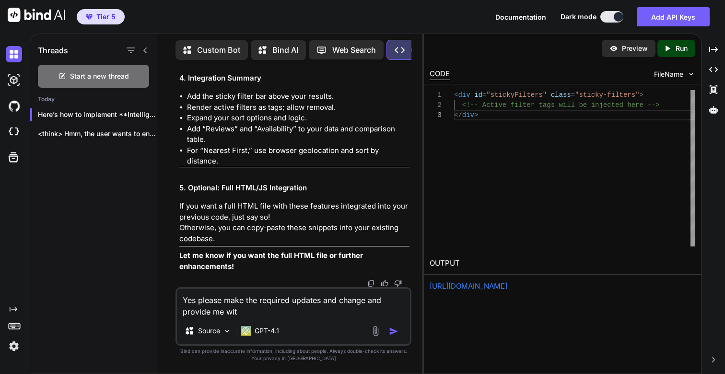
type textarea "x"
type textarea "Yes please make the required updates and change and provide me with"
type textarea "x"
type textarea "Yes please make the required updates and change and provide me with t"
type textarea "x"
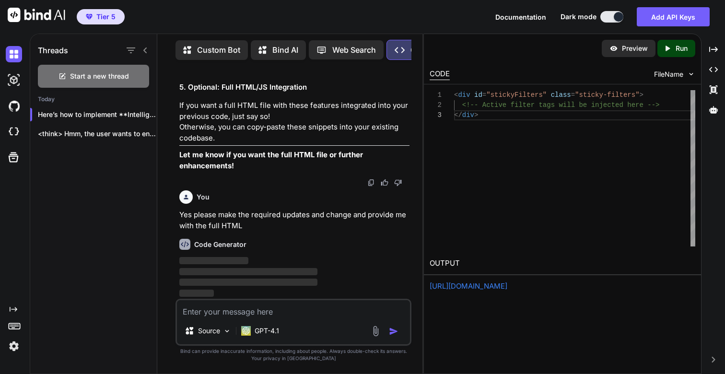
scroll to position [40235, 0]
click at [272, 334] on p "GPT-4.1" at bounding box center [267, 331] width 24 height 10
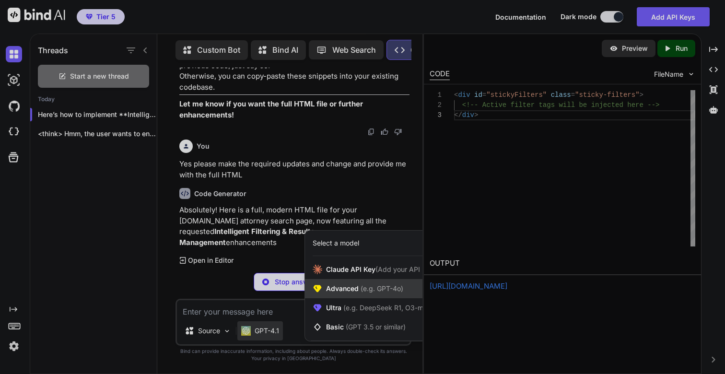
click at [349, 290] on span "Advanced (e.g. GPT-4o)" at bounding box center [364, 289] width 77 height 10
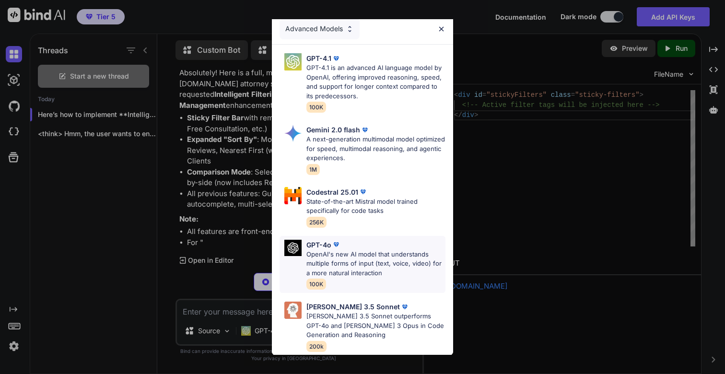
scroll to position [0, 0]
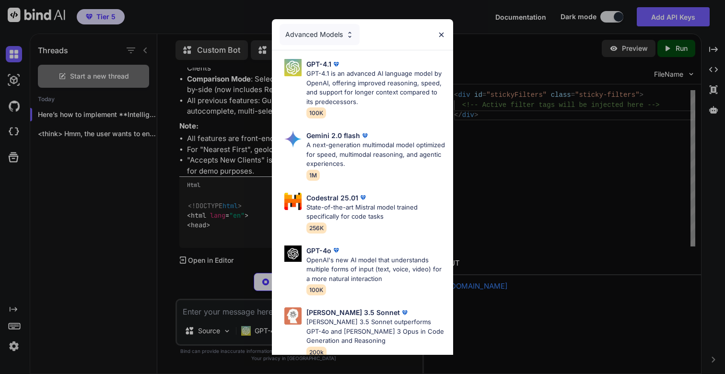
click at [329, 37] on div "Advanced Models" at bounding box center [320, 34] width 80 height 21
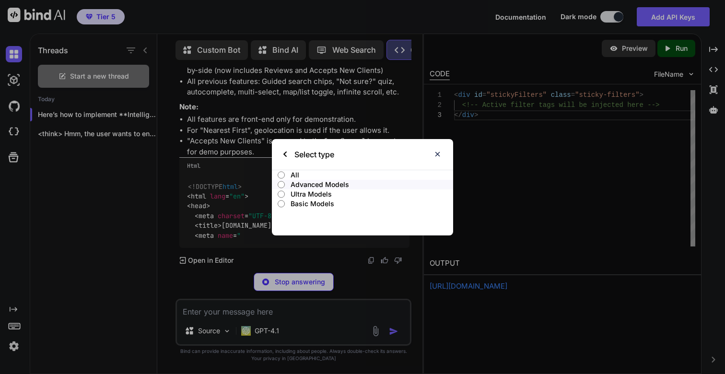
click at [292, 175] on p "All" at bounding box center [372, 175] width 163 height 10
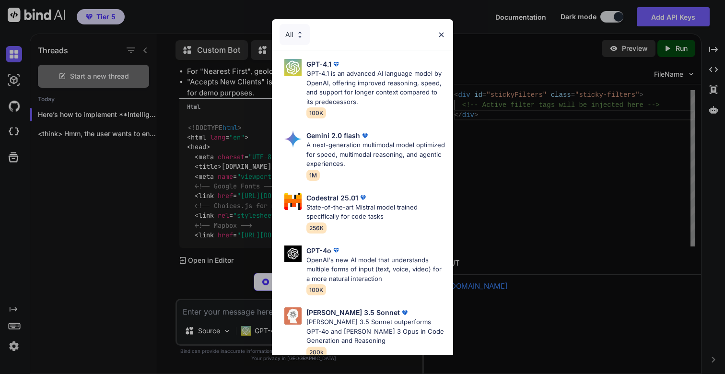
click at [246, 184] on div "All GPT-4.1 GPT-4.1 is an advanced AI language model by OpenAI, offering improv…" at bounding box center [362, 187] width 725 height 374
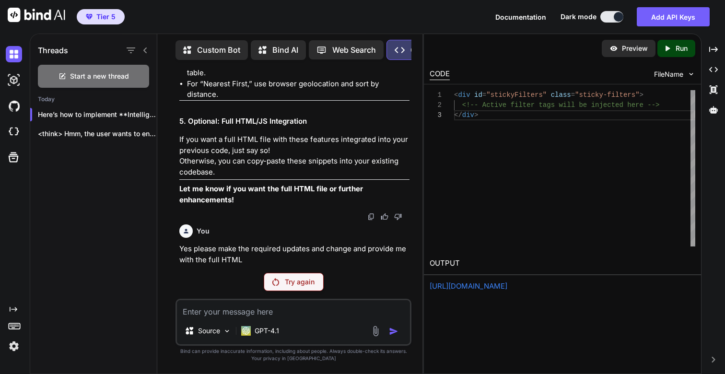
scroll to position [40201, 0]
click at [310, 287] on div "Try again" at bounding box center [294, 282] width 60 height 18
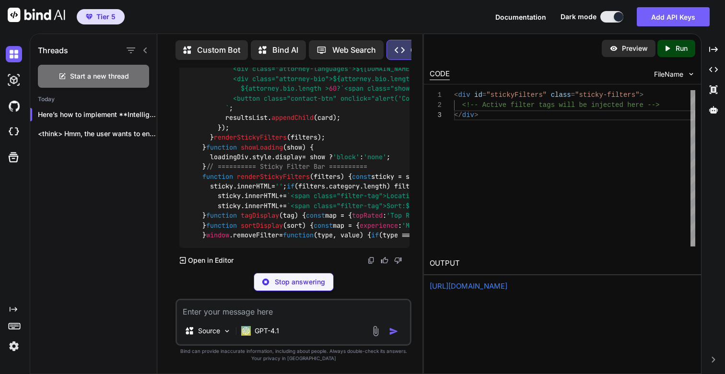
scroll to position [52380, 0]
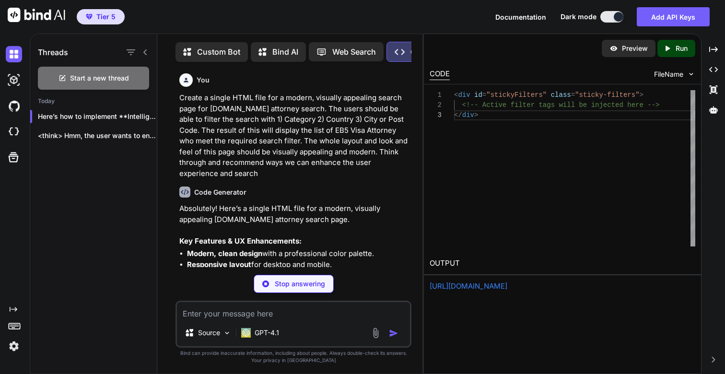
type textarea "x"
type textarea "} </script> </body> </html>"
type textarea "x"
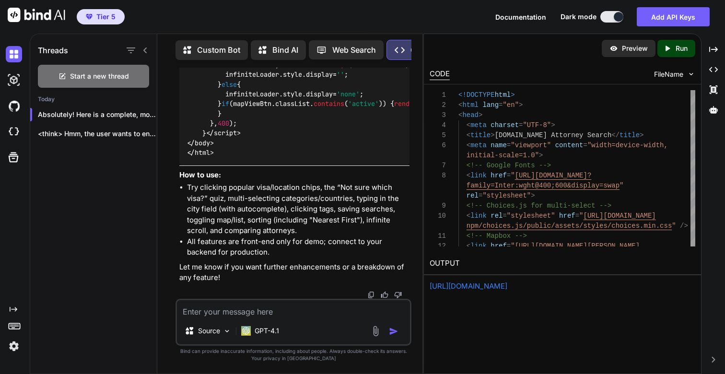
scroll to position [40512, 0]
type textarea "} </script> </body> </html>"
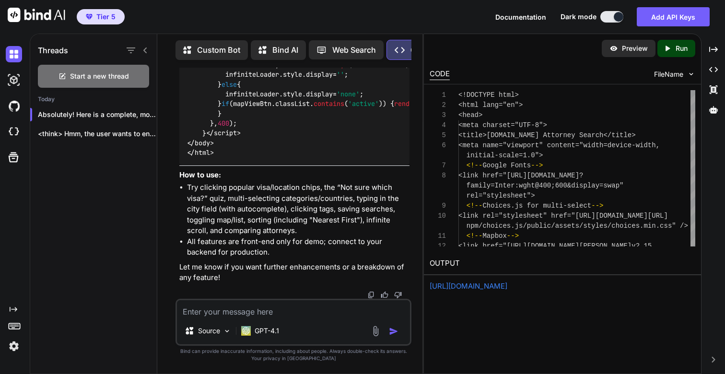
click at [685, 49] on p "Run" at bounding box center [682, 49] width 12 height 10
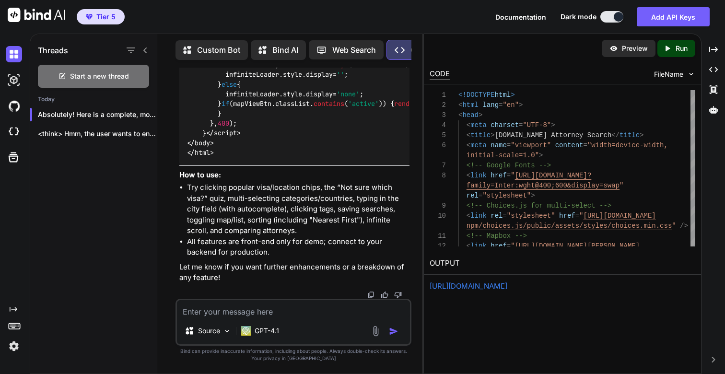
click at [488, 288] on link "https://app.onecompiler.com/43uf2s5kp_43ufb7y4a" at bounding box center [469, 286] width 78 height 9
click at [252, 313] on textarea at bounding box center [293, 308] width 233 height 17
paste textarea "Rich Attorney Profile Previews (In the Listings) Problem: Basic cards with a na…"
type textarea "Rich Attorney Profile Previews (In the Listings) Problem: Basic cards with a na…"
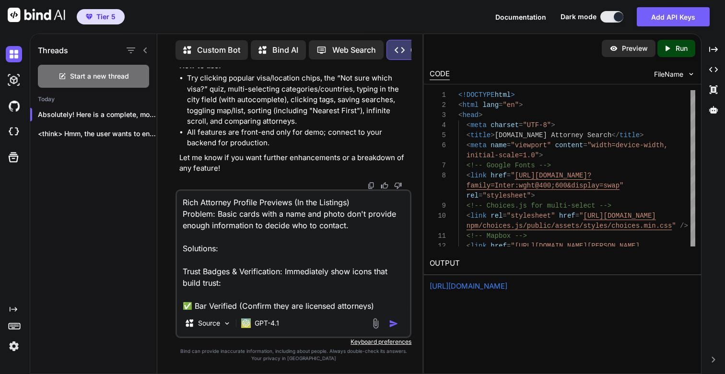
scroll to position [196, 0]
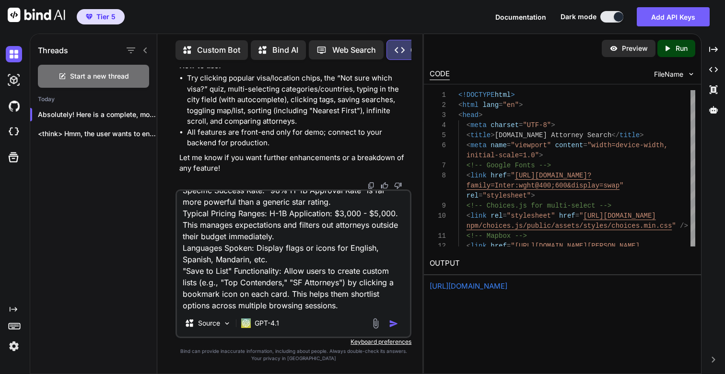
type textarea "x"
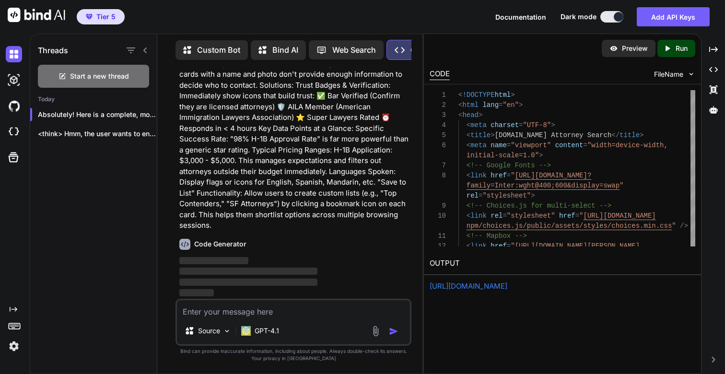
scroll to position [55091, 0]
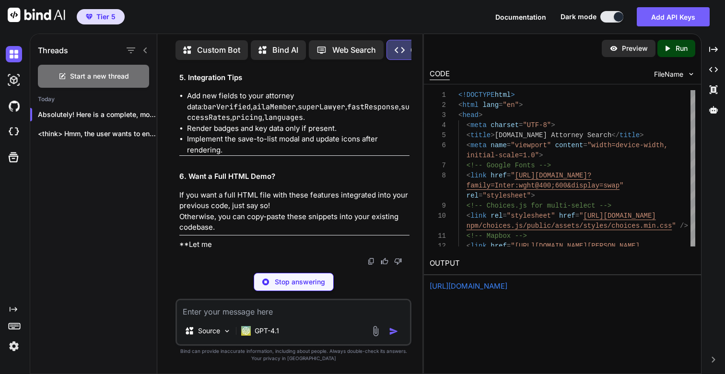
type textarea "x"
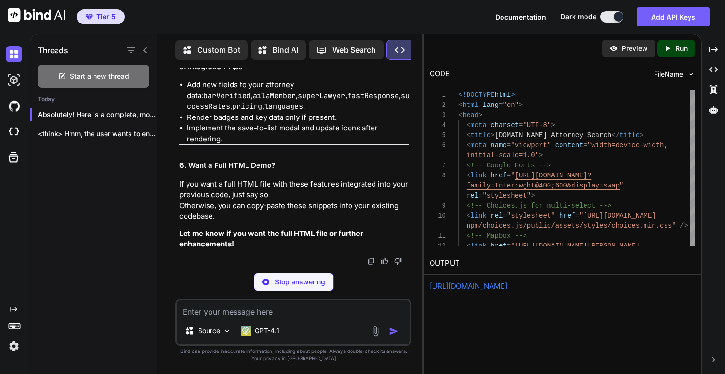
type textarea "<div class="attorney-badges"> <span class="badge verified" title="Bar Verified"…"
type textarea "x"
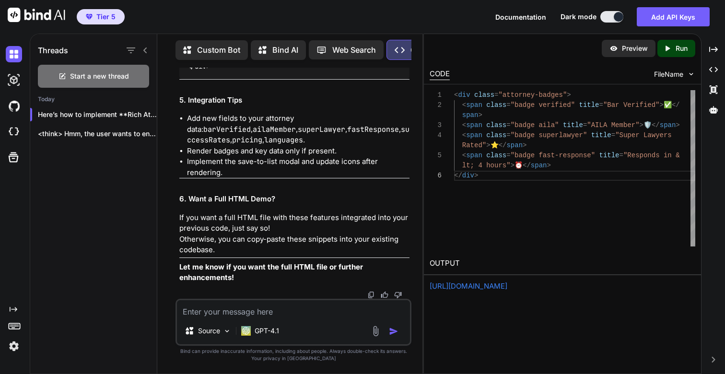
scroll to position [57281, 0]
type textarea "S"
type textarea "x"
type textarea "Su"
type textarea "x"
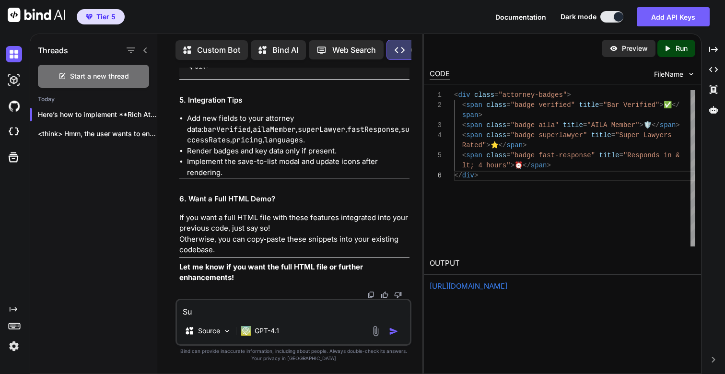
type textarea "Sur"
type textarea "x"
type textarea "Sure"
type textarea "x"
type textarea "Sure"
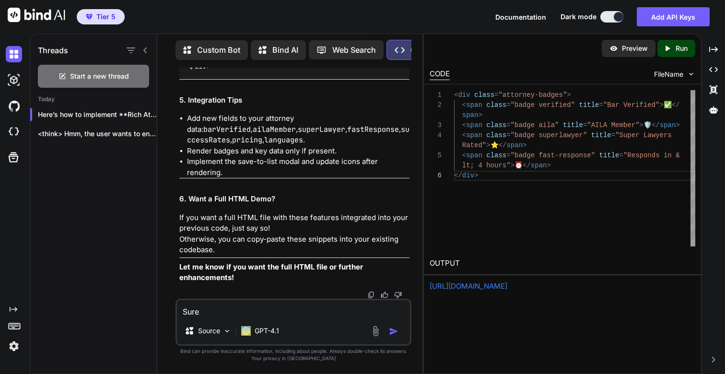
type textarea "x"
type textarea "Sure p"
type textarea "x"
type textarea "Sure pl"
type textarea "x"
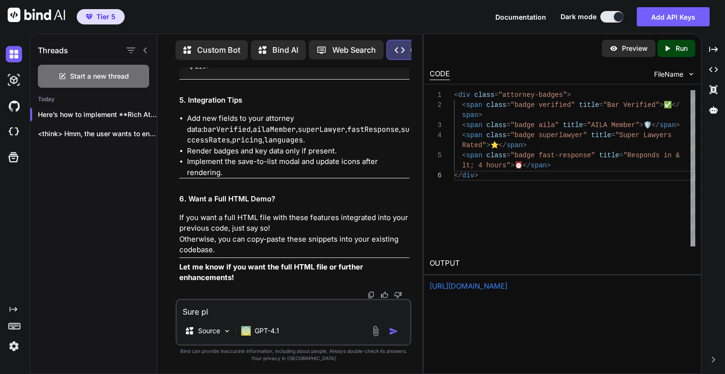
type textarea "Sure ple"
type textarea "x"
type textarea "Sure plea"
type textarea "x"
type textarea "Sure pleas"
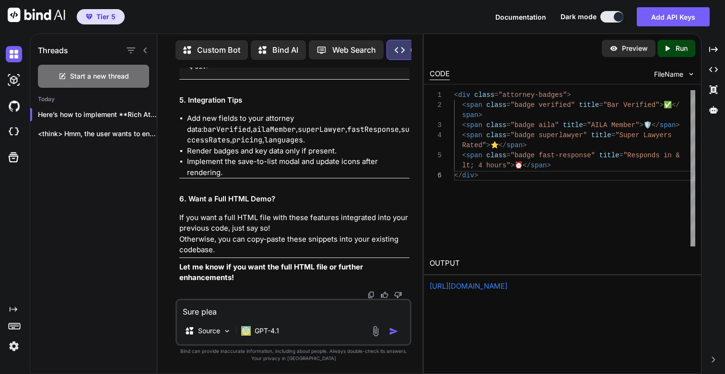
type textarea "x"
type textarea "Sure please"
type textarea "x"
type textarea "Sure please"
type textarea "x"
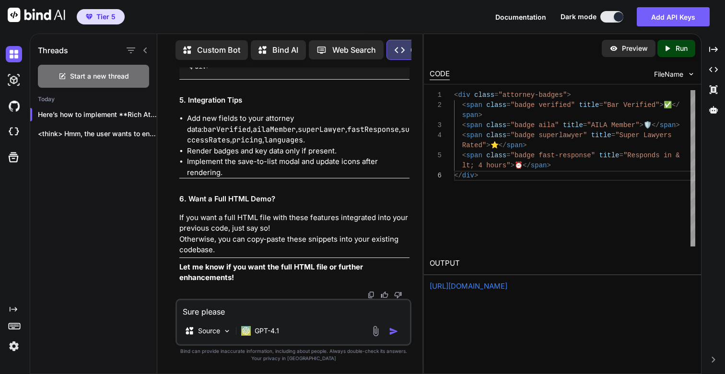
type textarea "Sure please g"
type textarea "x"
type textarea "Sure please ge"
type textarea "x"
type textarea "Sure please gen"
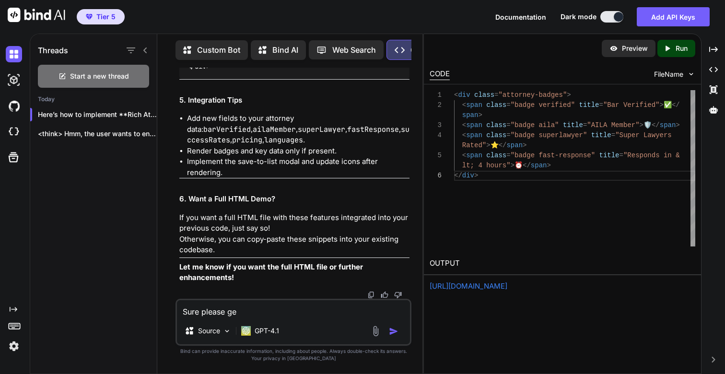
type textarea "x"
type textarea "Sure please gene"
type textarea "x"
type textarea "Sure please gener"
type textarea "x"
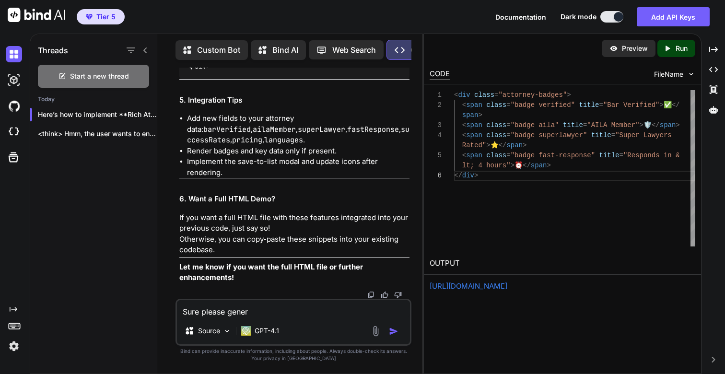
type textarea "Sure please genera"
type textarea "x"
type textarea "Sure please generat"
type textarea "x"
type textarea "Sure please generate"
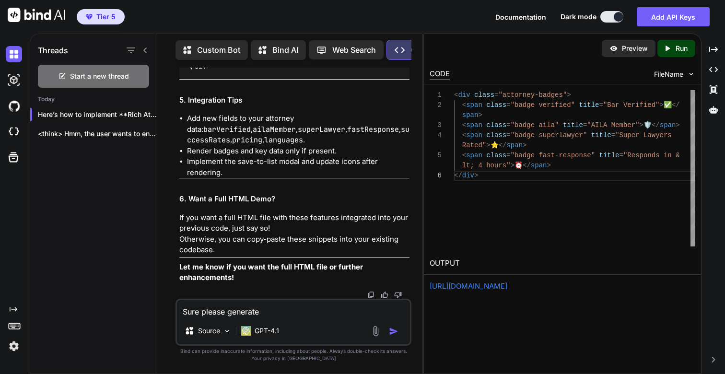
type textarea "x"
type textarea "Sure please generate"
type textarea "x"
type textarea "Sure please generate t"
type textarea "x"
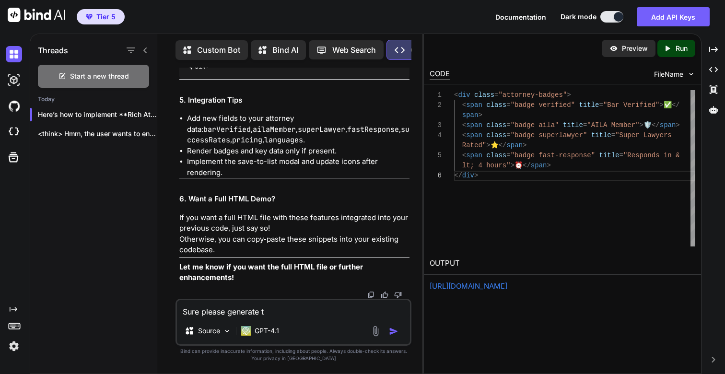
type textarea "Sure please generate th"
type textarea "x"
type textarea "Sure please generate the"
type textarea "x"
type textarea "Sure please generate the"
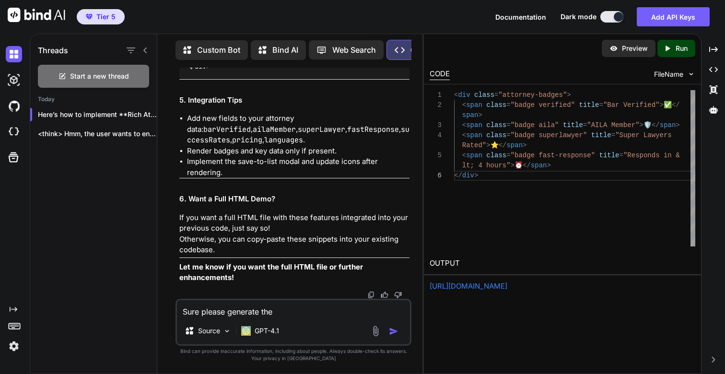
type textarea "x"
type textarea "Sure please generate the u"
type textarea "x"
type textarea "Sure please generate the up"
type textarea "x"
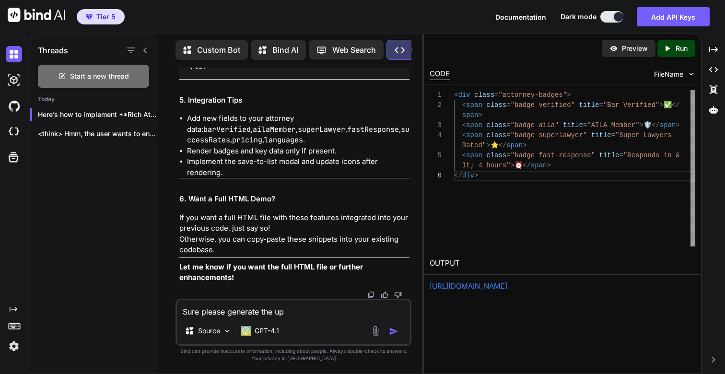
type textarea "Sure please generate the upd"
type textarea "x"
type textarea "Sure please generate the upda"
type textarea "x"
type textarea "Sure please generate the updat"
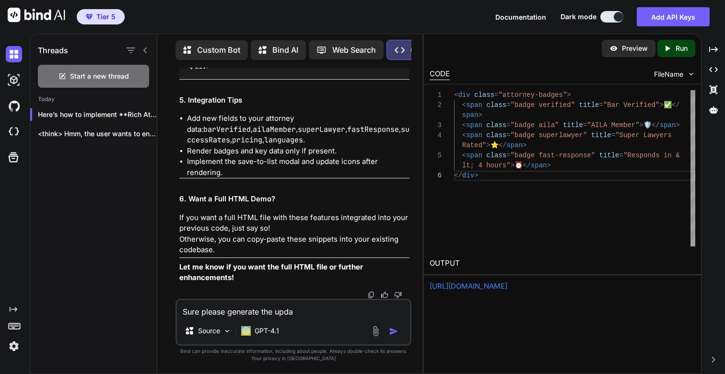
type textarea "x"
type textarea "Sure please generate the update"
type textarea "x"
type textarea "Sure please generate the updated"
type textarea "x"
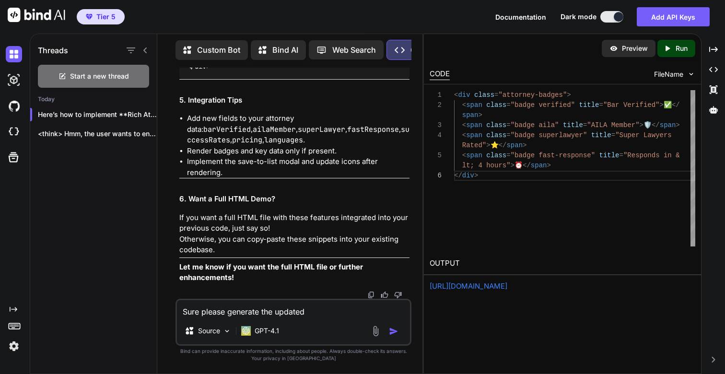
type textarea "Sure please generate the updated"
type textarea "x"
type textarea "Sure please generate the fupdated"
type textarea "x"
type textarea "Sure please generate the fuupdated"
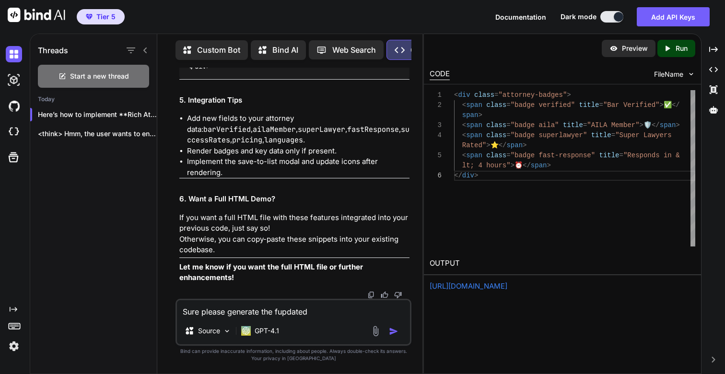
type textarea "x"
type textarea "Sure please generate the fulupdated"
type textarea "x"
type textarea "Sure please generate the fullupdated"
type textarea "x"
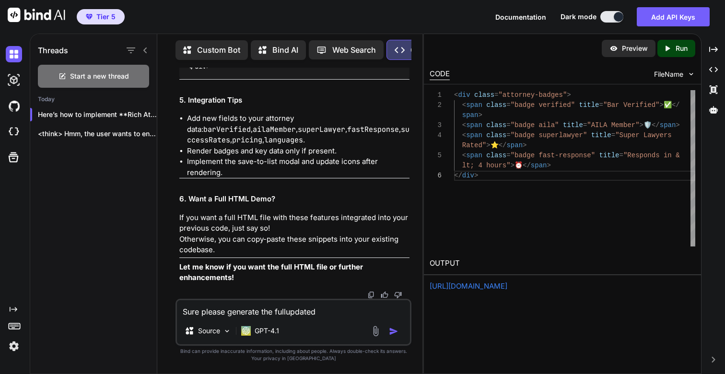
type textarea "Sure please generate the fullyupdated"
type textarea "x"
type textarea "Sure please generate the fully updated"
type textarea "x"
click at [300, 265] on strong "Let me know if you want the full HTML file or further enhancements!" at bounding box center [272, 272] width 186 height 20
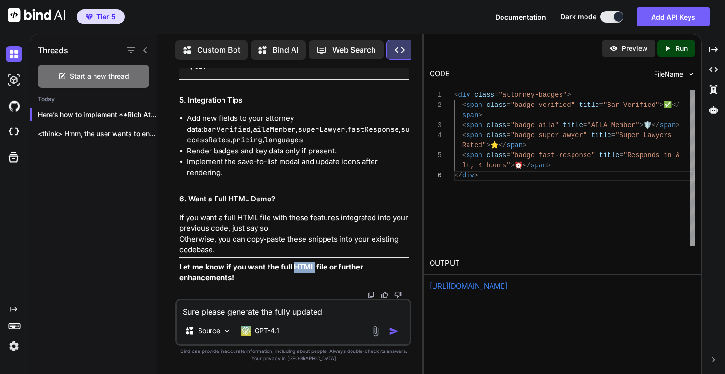
click at [300, 265] on strong "Let me know if you want the full HTML file or further enhancements!" at bounding box center [272, 272] width 186 height 20
copy strong "HTML file"
click at [353, 308] on textarea "Sure please generate the fully updated" at bounding box center [293, 308] width 233 height 17
paste textarea "HTML file"
type textarea "Sure please generate the fully updated HTML file"
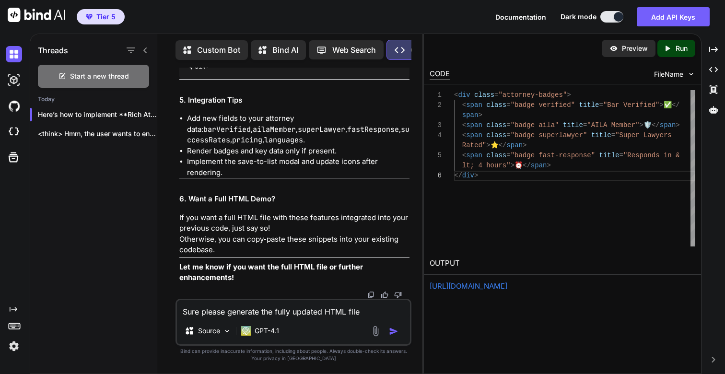
type textarea "x"
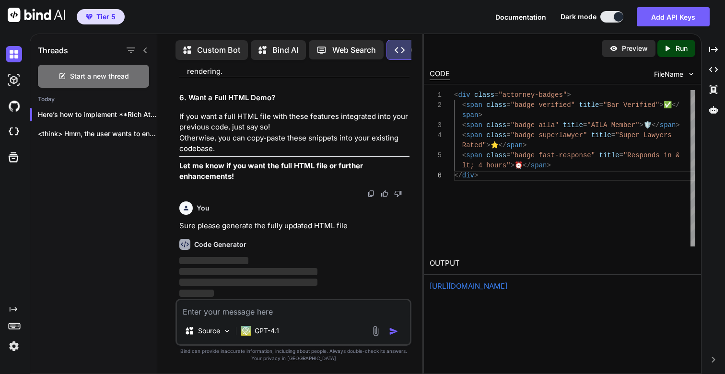
scroll to position [57383, 0]
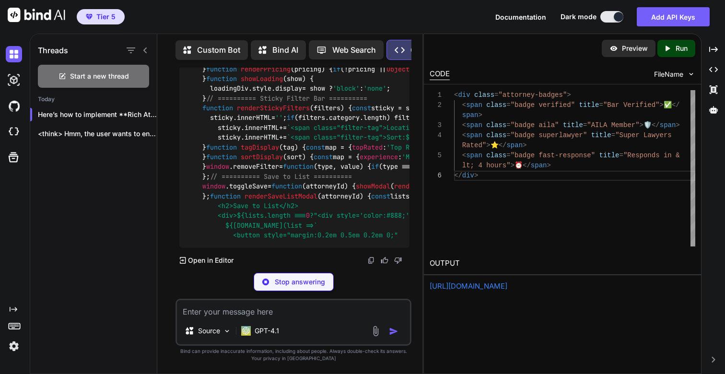
type textarea "x"
type textarea "</body> </html>"
type textarea "x"
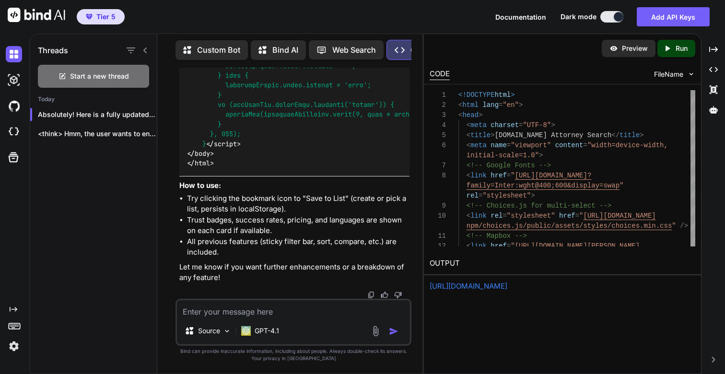
scroll to position [57689, 0]
type textarea "</body> </html>"
click at [673, 48] on icon "Created with Pixso." at bounding box center [669, 48] width 12 height 9
click at [481, 286] on link "https://app.onecompiler.com/43uf2s7vr_43ufbwt23" at bounding box center [469, 286] width 78 height 9
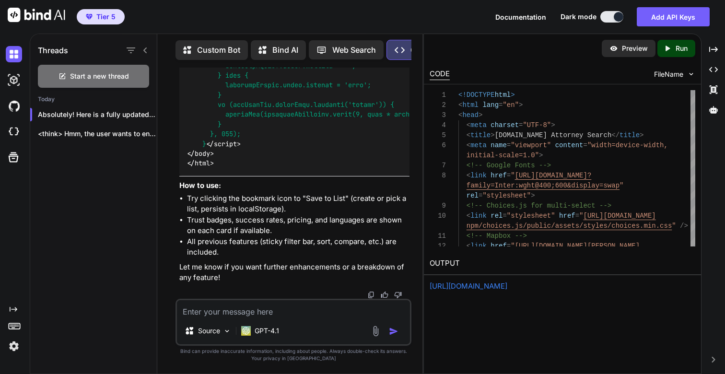
click at [257, 310] on textarea at bounding box center [293, 308] width 233 height 17
paste textarea "Post-Search Value & Community Engagement Problem: The site's value ends once th…"
type textarea "Post-Search Value & Community Engagement Problem: The site's value ends once th…"
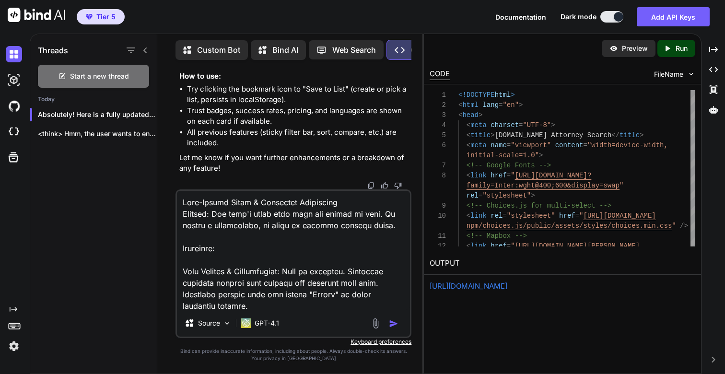
scroll to position [576, 0]
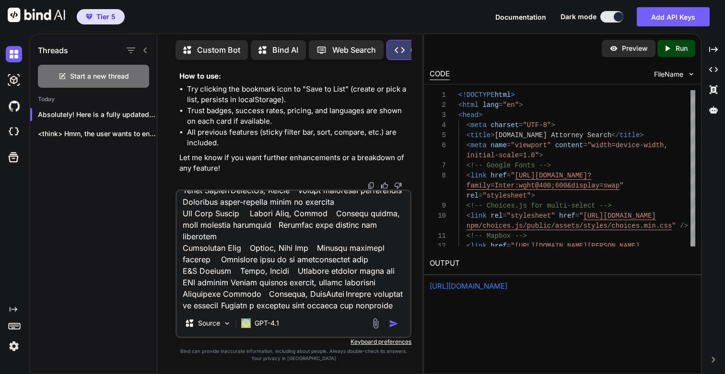
type textarea "x"
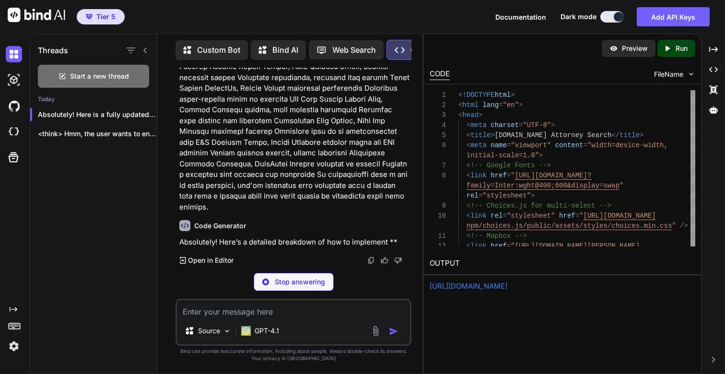
scroll to position [74125, 0]
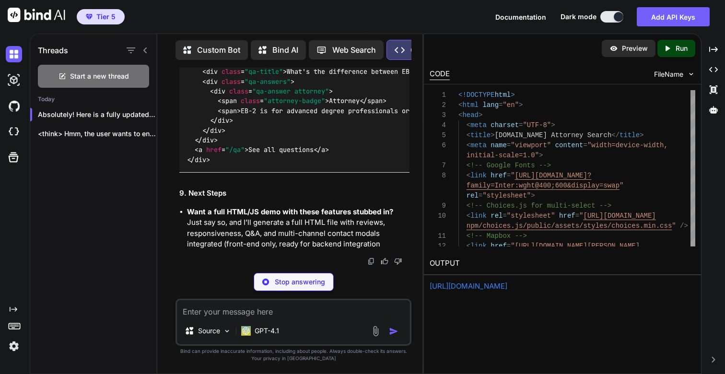
type textarea "x"
type textarea "</div>"
type textarea "x"
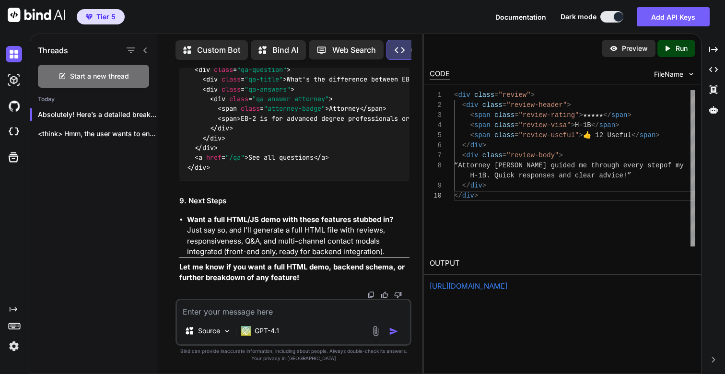
scroll to position [76730, 0]
click at [283, 308] on textarea at bounding box center [293, 308] width 233 height 17
type textarea "Y"
type textarea "x"
type textarea "Ye"
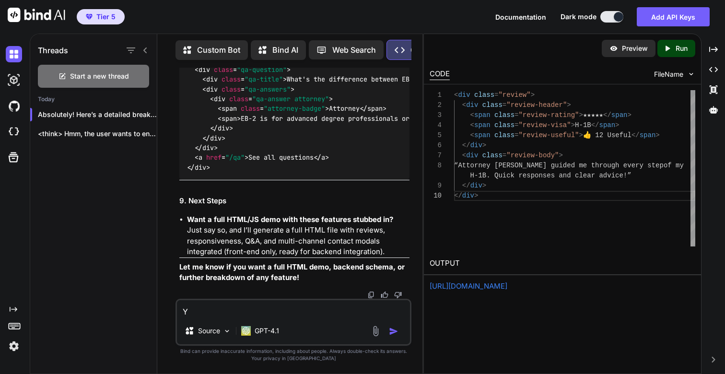
type textarea "x"
type textarea "Yes"
type textarea "x"
type textarea "Yes"
type textarea "x"
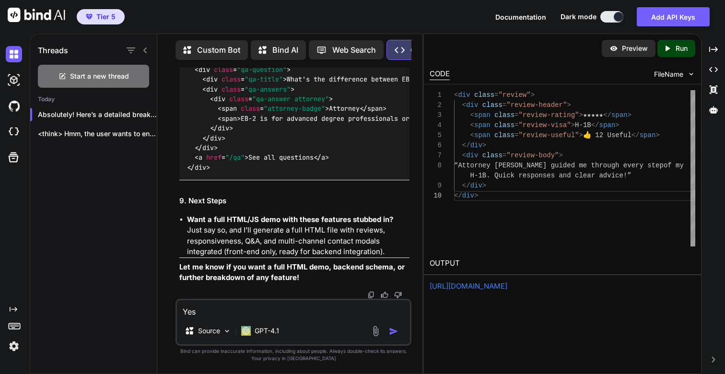
type textarea "Yes p"
type textarea "x"
type textarea "Yes pl"
type textarea "x"
type textarea "Yes ple"
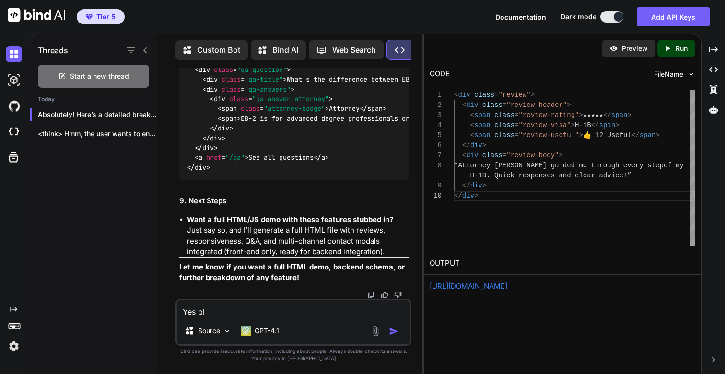
type textarea "x"
type textarea "Yes plea"
type textarea "x"
type textarea "Yes please"
type textarea "x"
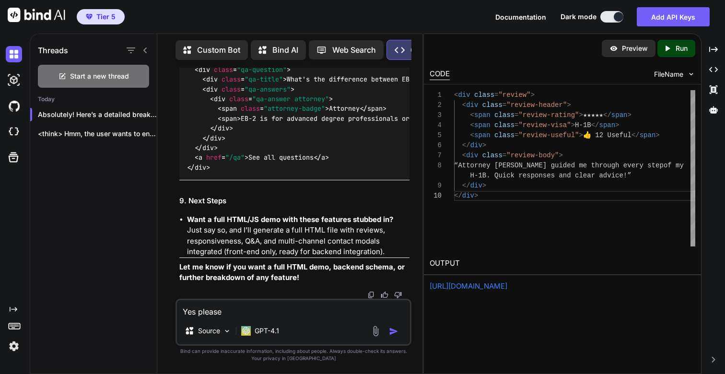
type textarea "Yes please"
type textarea "x"
type textarea "Yes please g"
type textarea "x"
type textarea "Yes please g"
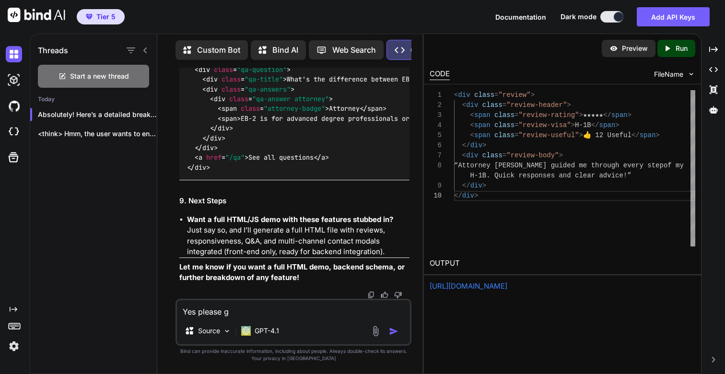
type textarea "x"
type textarea "Yes please g"
type textarea "x"
type textarea "Yes please go"
type textarea "x"
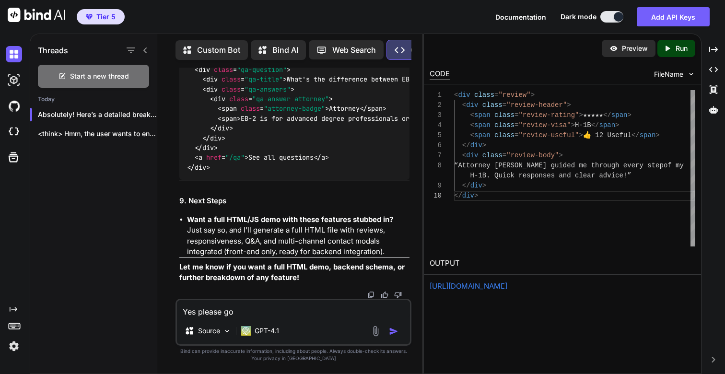
type textarea "Yes please go"
type textarea "x"
type textarea "Yes please go a"
type textarea "x"
type textarea "Yes please go ah"
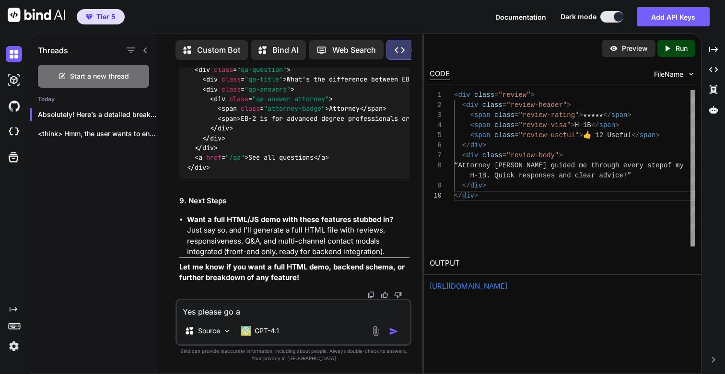
type textarea "x"
type textarea "Yes please go ahe"
type textarea "x"
type textarea "Yes please go ahea"
type textarea "x"
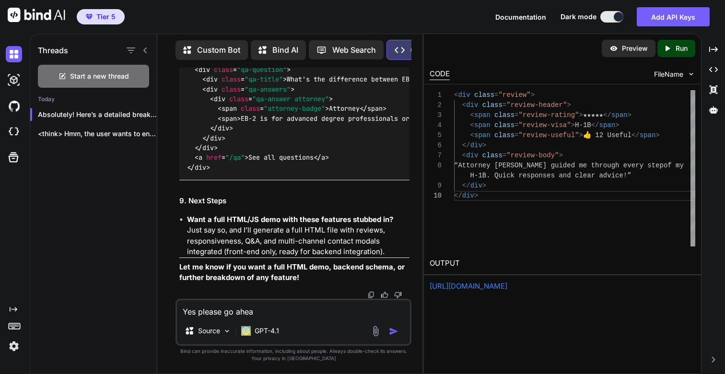
type textarea "Yes please go ahead"
type textarea "x"
type textarea "Yes please go ahead"
type textarea "x"
type textarea "Yes please go ahead a"
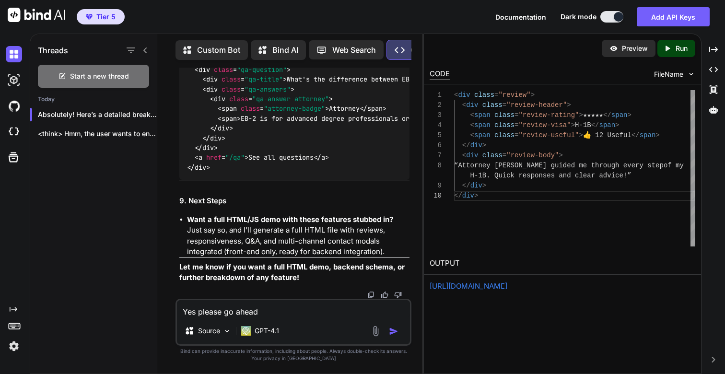
type textarea "x"
type textarea "Yes please go ahead an"
type textarea "x"
type textarea "Yes please go ahead and"
type textarea "x"
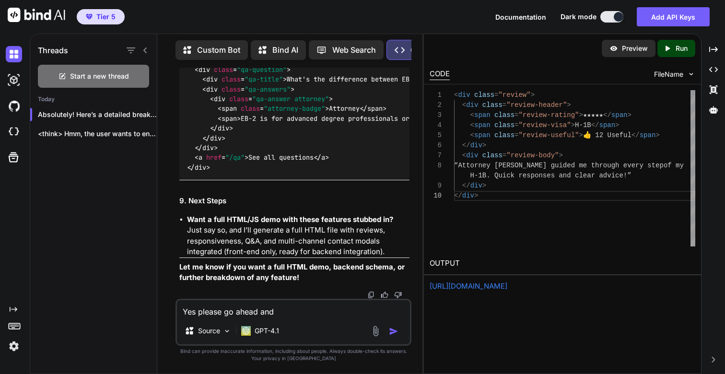
type textarea "Yes please go ahead and"
type textarea "x"
type textarea "Yes please go ahead and g"
type textarea "x"
type textarea "Yes please go ahead and ge"
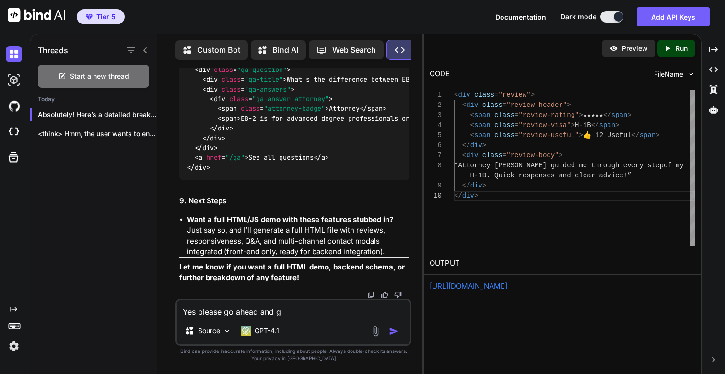
type textarea "x"
type textarea "Yes please go ahead and gen"
type textarea "x"
type textarea "Yes please go ahead and gene"
type textarea "x"
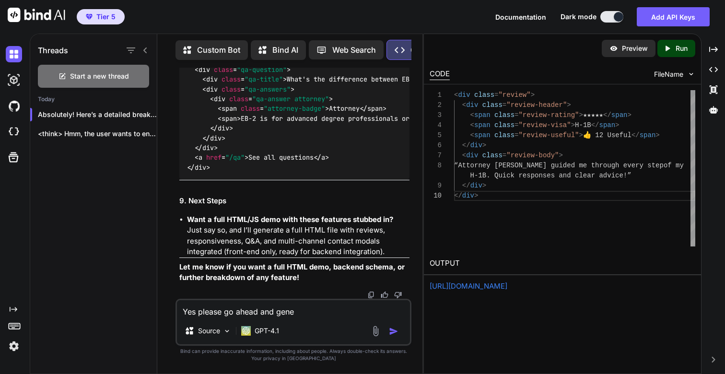
type textarea "Yes please go ahead and gener"
type textarea "x"
type textarea "Yes please go ahead and genera"
type textarea "x"
type textarea "Yes please go ahead and generat"
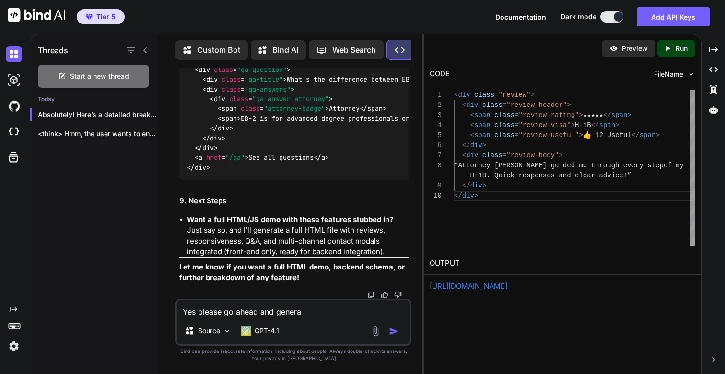
type textarea "x"
type textarea "Yes please go ahead and generate"
type textarea "x"
type textarea "Yes please go ahead and generate"
type textarea "x"
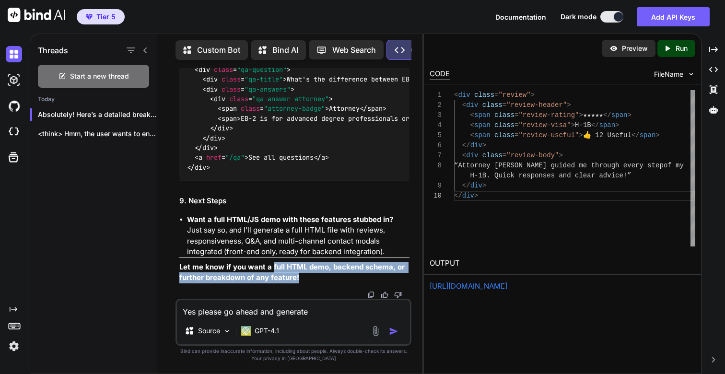
drag, startPoint x: 272, startPoint y: 267, endPoint x: 308, endPoint y: 276, distance: 37.0
click at [308, 276] on p "Let me know if you want a full HTML demo, backend schema, or further breakdown …" at bounding box center [294, 273] width 230 height 22
copy strong "full HTML demo, backend schema, or further breakdown of any feature!"
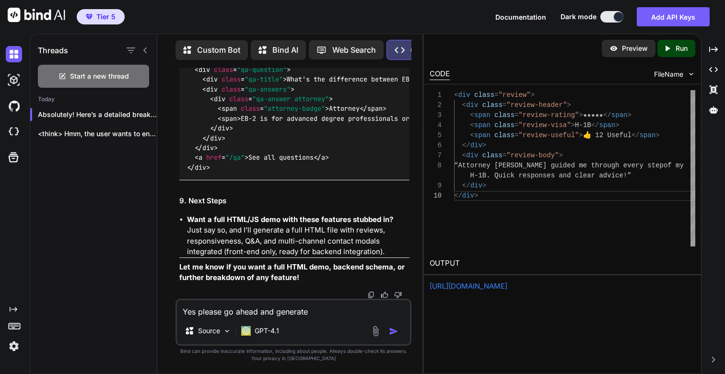
click at [326, 316] on textarea "Yes please go ahead and generate" at bounding box center [293, 308] width 233 height 17
paste textarea "full HTML demo, backend schema, or further breakdown of any feature!"
type textarea "Yes please go ahead and generate full HTML demo, backend schema, or further bre…"
type textarea "x"
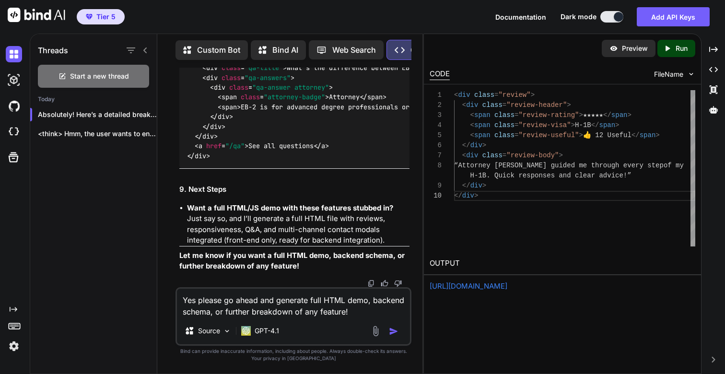
drag, startPoint x: 368, startPoint y: 299, endPoint x: 373, endPoint y: 313, distance: 14.4
click at [373, 313] on textarea "Yes please go ahead and generate full HTML demo, backend schema, or further bre…" at bounding box center [293, 303] width 233 height 29
type textarea "Yes please go ahead and generate full HTML demo"
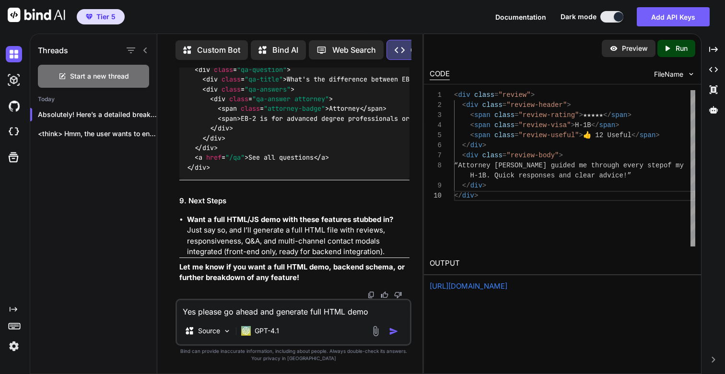
type textarea "x"
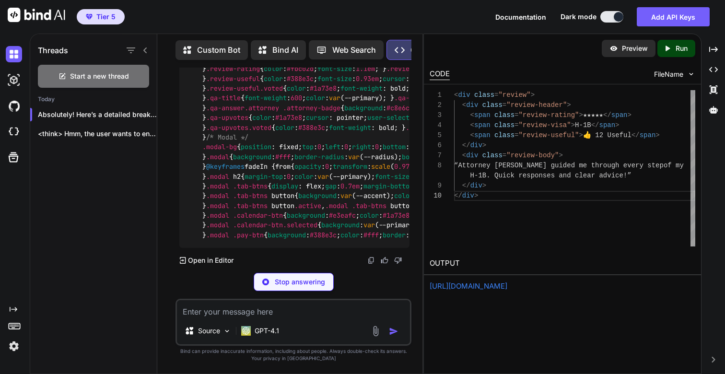
scroll to position [78961, 0]
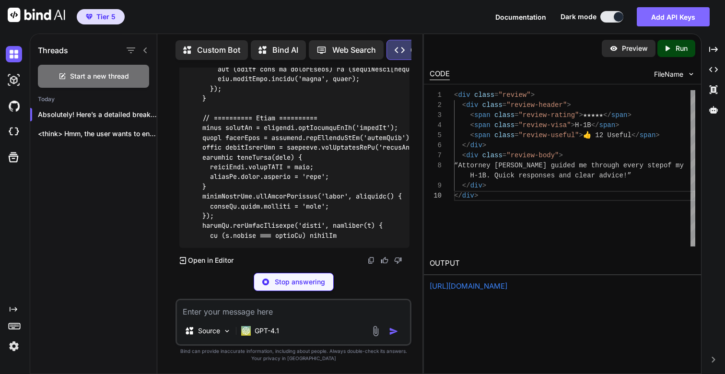
type textarea "x"
type textarea "renderResults(); renderQA(); </script> </body> </html>"
type textarea "x"
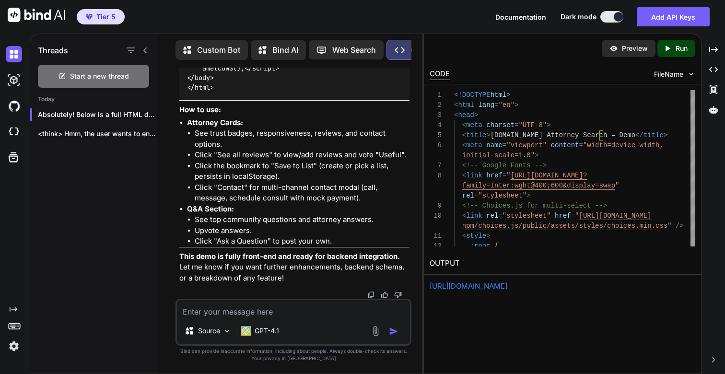
scroll to position [77115, 0]
type textarea "renderResults(); renderQA(); </script> </body> </html>"
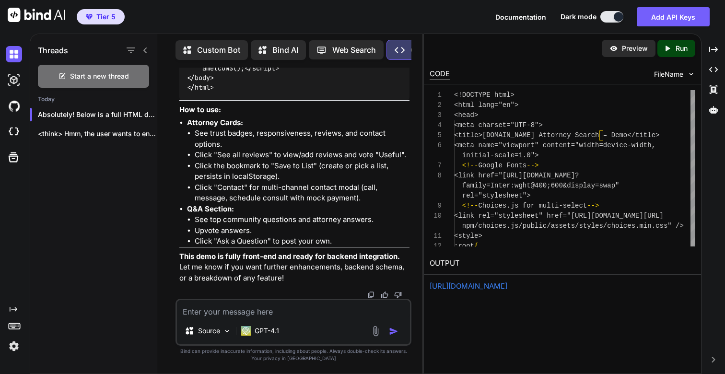
click at [684, 46] on p "Run" at bounding box center [682, 49] width 12 height 10
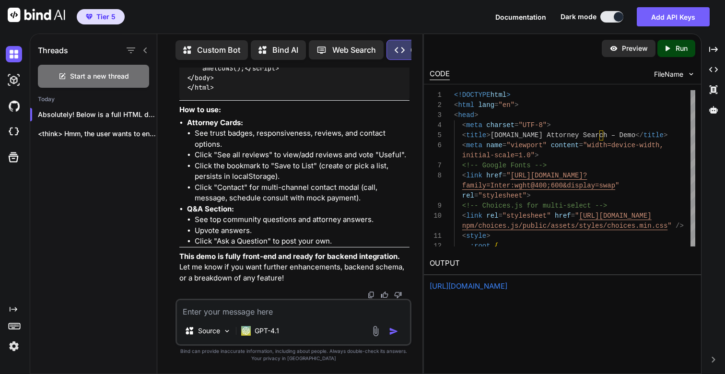
click at [481, 288] on link "https://app.onecompiler.com/43uf2s5kp_43ufcwkr6" at bounding box center [469, 286] width 78 height 9
click at [81, 130] on p "<think> Hmm, the user wants to enhance t..." at bounding box center [97, 134] width 119 height 10
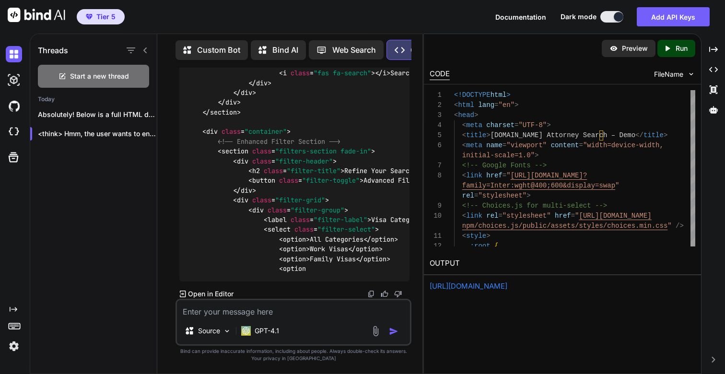
scroll to position [21365, 0]
click at [507, 286] on link "https://app.onecompiler.com/43uf2s5kp_43ufcwkr6" at bounding box center [469, 286] width 78 height 9
click at [252, 324] on div "GPT-4.1" at bounding box center [260, 330] width 46 height 19
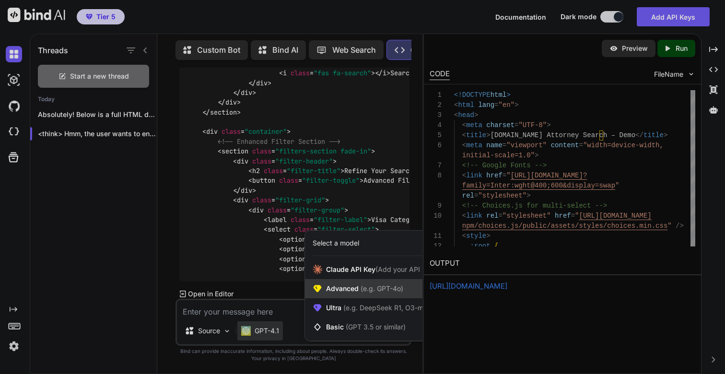
click at [355, 282] on div "Advanced (e.g. GPT-4o)" at bounding box center [373, 288] width 137 height 19
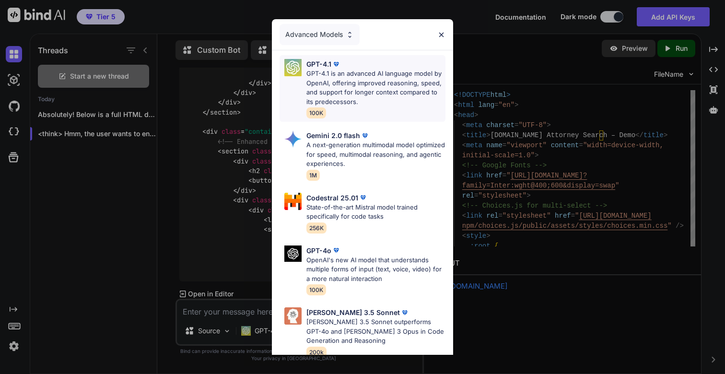
scroll to position [6, 0]
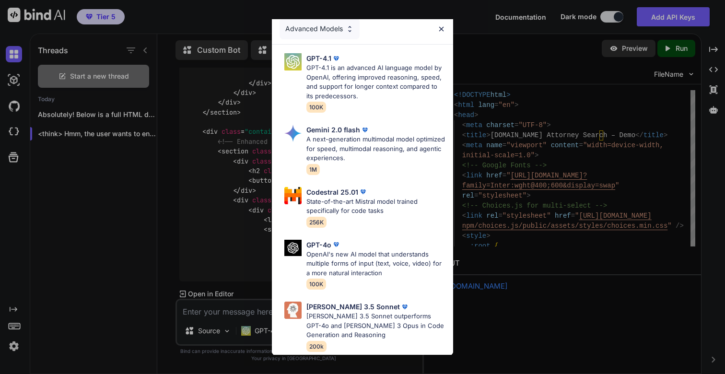
click at [328, 28] on div "Advanced Models" at bounding box center [320, 28] width 80 height 21
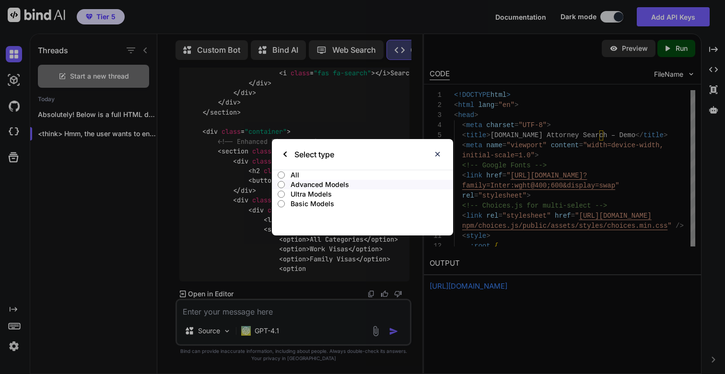
scroll to position [0, 0]
click at [292, 172] on p "All" at bounding box center [372, 175] width 163 height 10
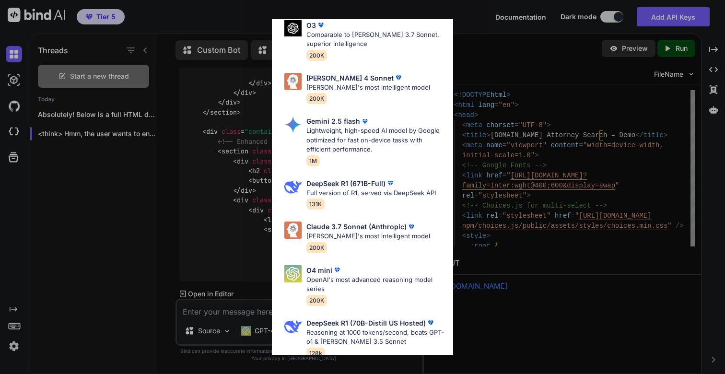
scroll to position [423, 0]
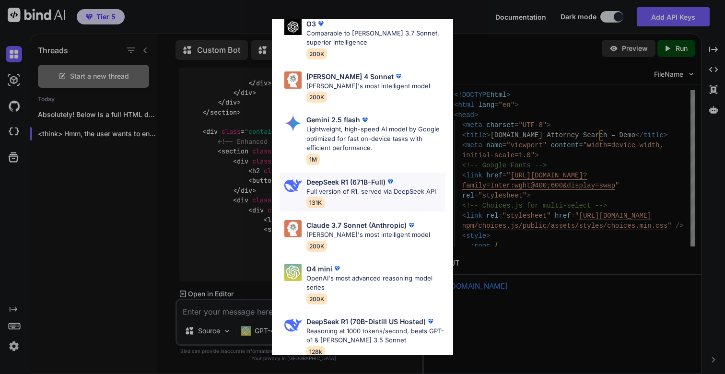
click at [340, 181] on p "DeepSeek R1 (671B-Full)" at bounding box center [345, 182] width 79 height 10
type textarea "x"
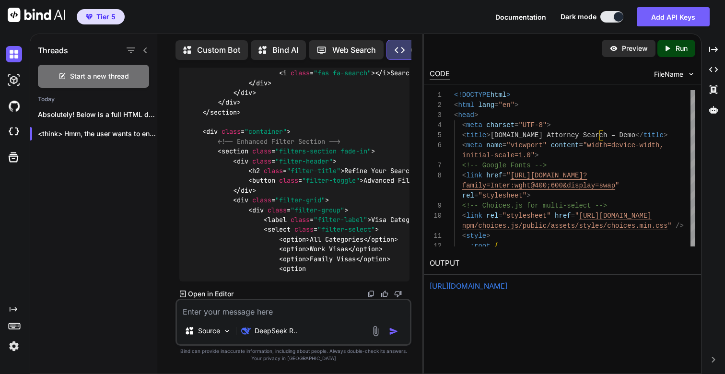
type textarea "<option>Work Visas</option> <option>Family Visas</option> <option"
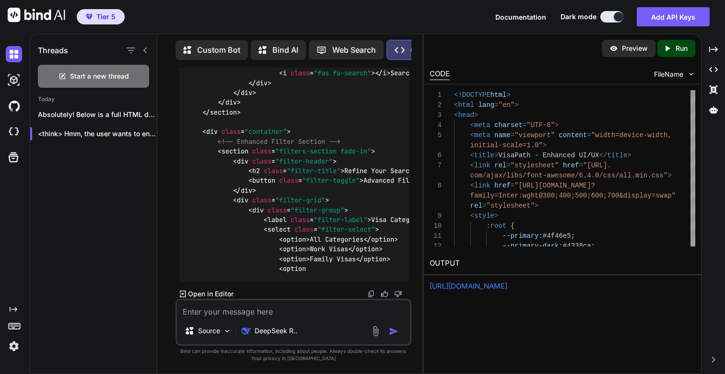
click at [681, 47] on p "Run" at bounding box center [682, 49] width 12 height 10
click at [463, 287] on link "https://app.onecompiler.com/43uf2s7xu_43ufd2zhs" at bounding box center [469, 286] width 78 height 9
click at [507, 288] on link "https://app.onecompiler.com/43uf2s7xu_43ufd2zhs" at bounding box center [469, 286] width 78 height 9
click at [218, 310] on textarea at bounding box center [293, 308] width 233 height 17
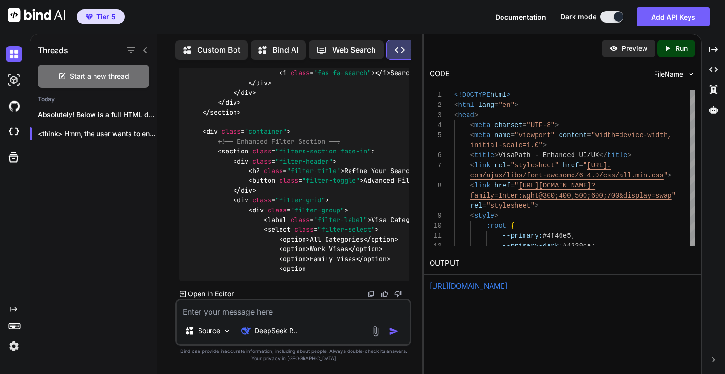
type textarea "T"
type textarea "x"
type textarea "Th"
type textarea "x"
type textarea "Thi"
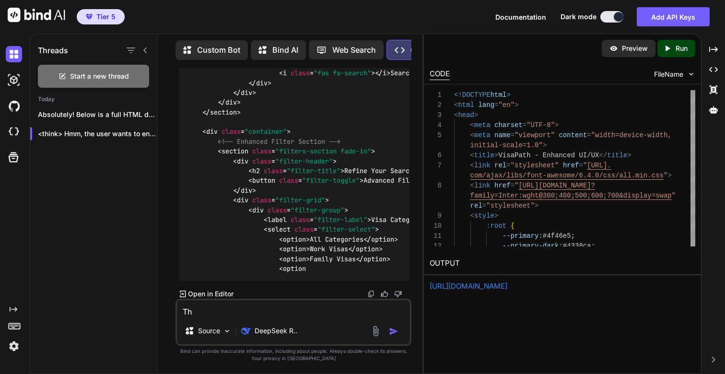
type textarea "x"
type textarea "This"
type textarea "x"
type textarea "This"
type textarea "x"
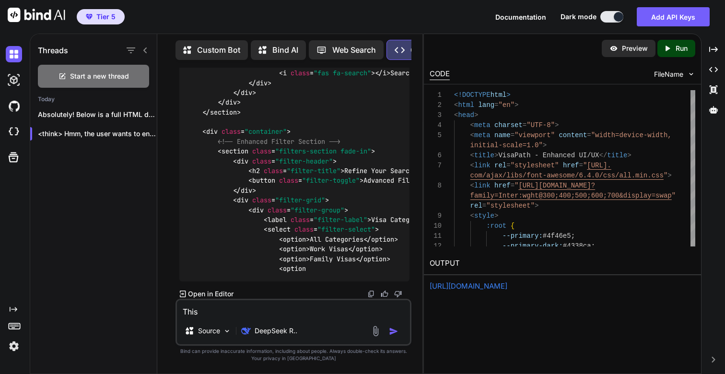
type textarea "This i"
type textarea "x"
type textarea "This is"
type textarea "x"
type textarea "This is"
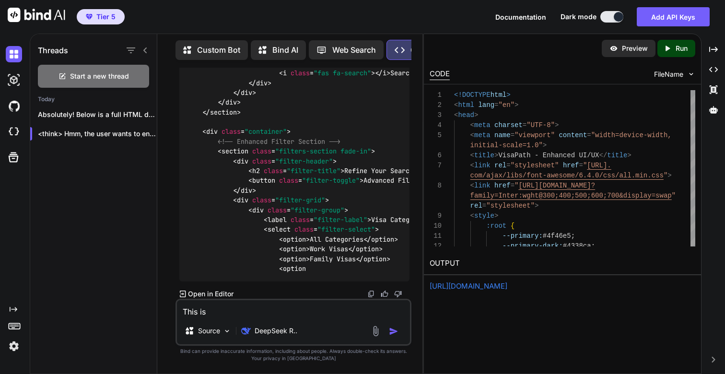
type textarea "x"
type textarea "This is g"
type textarea "x"
type textarea "This is gr"
type textarea "x"
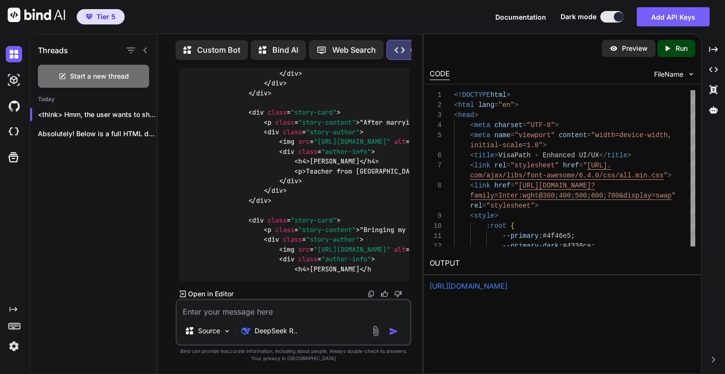
scroll to position [27448, 0]
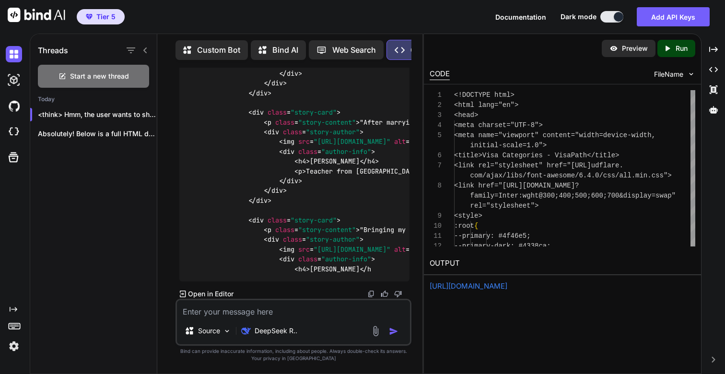
click at [687, 49] on p "Run" at bounding box center [682, 49] width 12 height 10
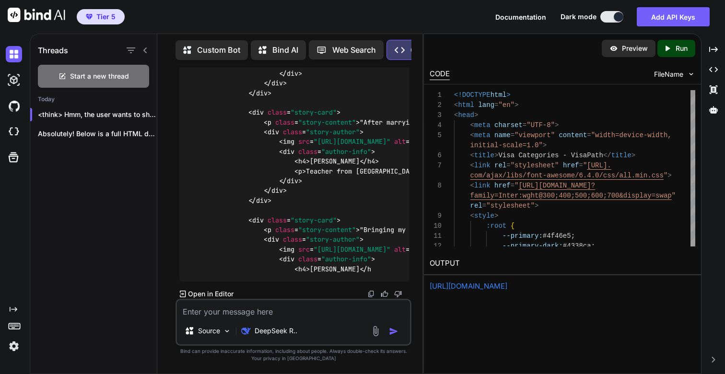
click at [478, 287] on link "https://app.onecompiler.com/43uf2ryuy_43ufdtbd4" at bounding box center [469, 286] width 78 height 9
click at [288, 316] on textarea at bounding box center [293, 308] width 233 height 17
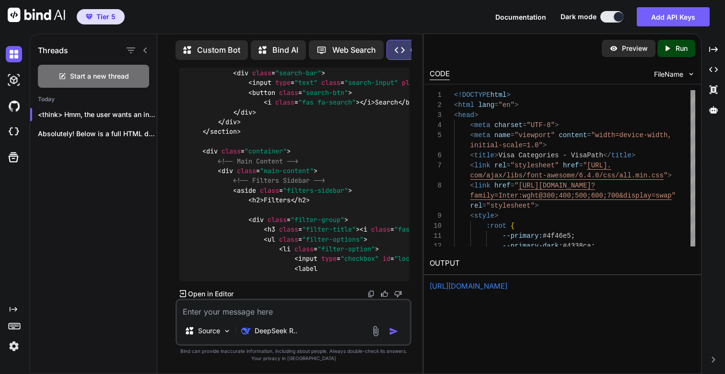
scroll to position [32576, 0]
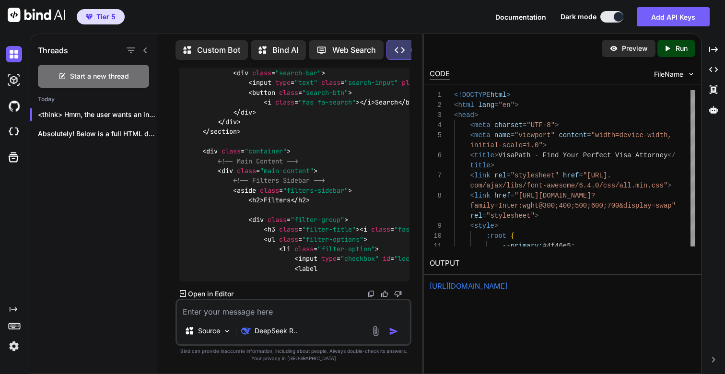
click at [677, 49] on p "Run" at bounding box center [682, 49] width 12 height 10
click at [480, 284] on link "https://app.onecompiler.com/43uf2ryvy_43ufeb4us" at bounding box center [469, 286] width 78 height 9
